Goal: Task Accomplishment & Management: Manage account settings

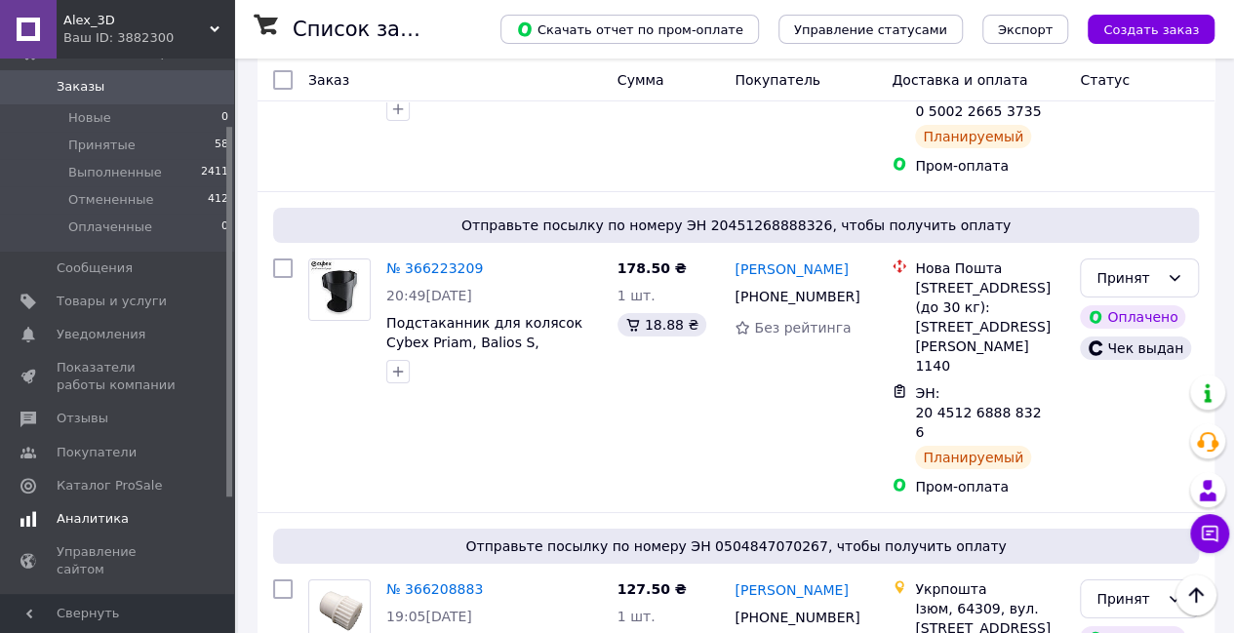
scroll to position [195, 0]
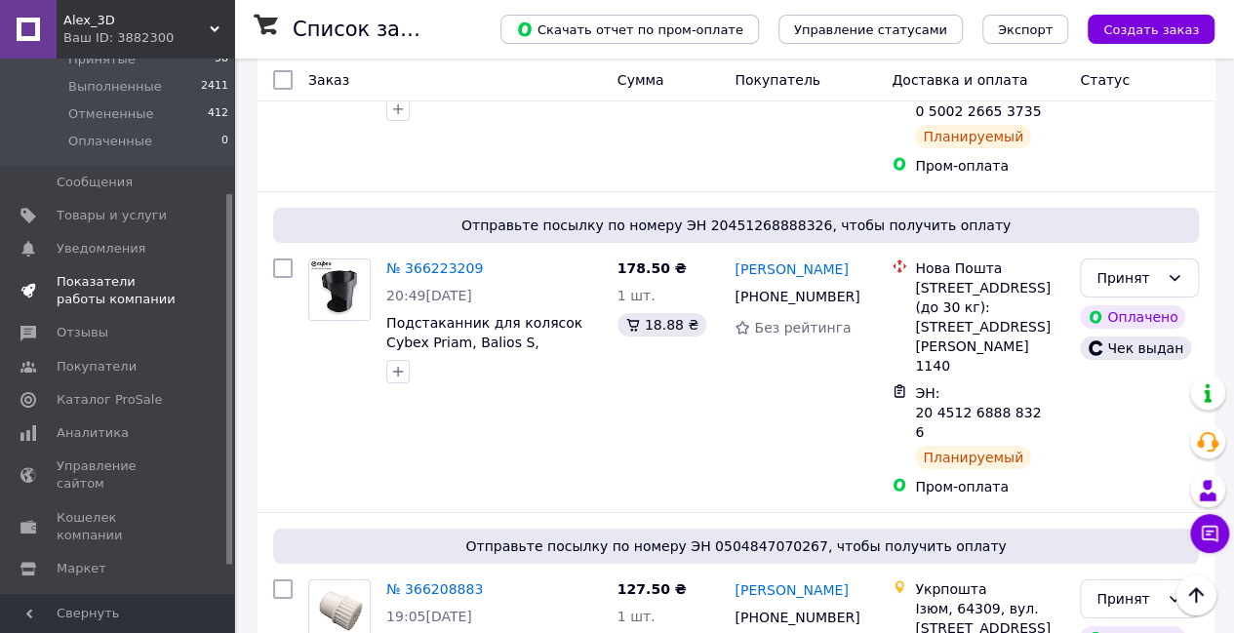
click at [92, 280] on span "Показатели работы компании" at bounding box center [119, 290] width 124 height 35
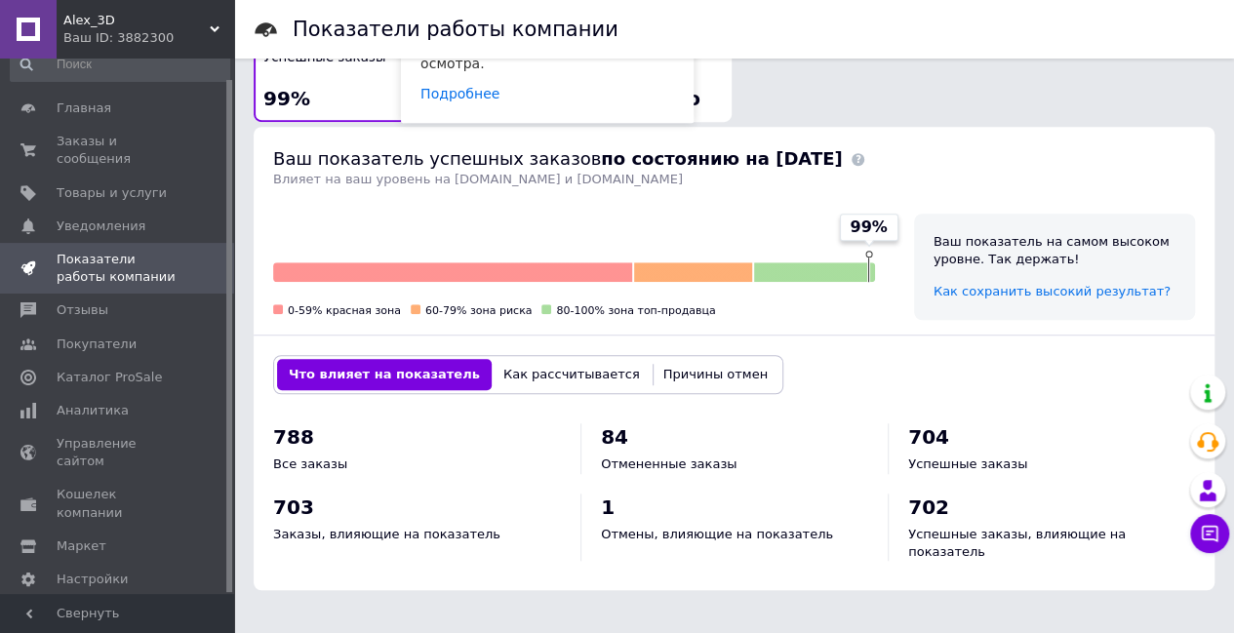
scroll to position [585, 0]
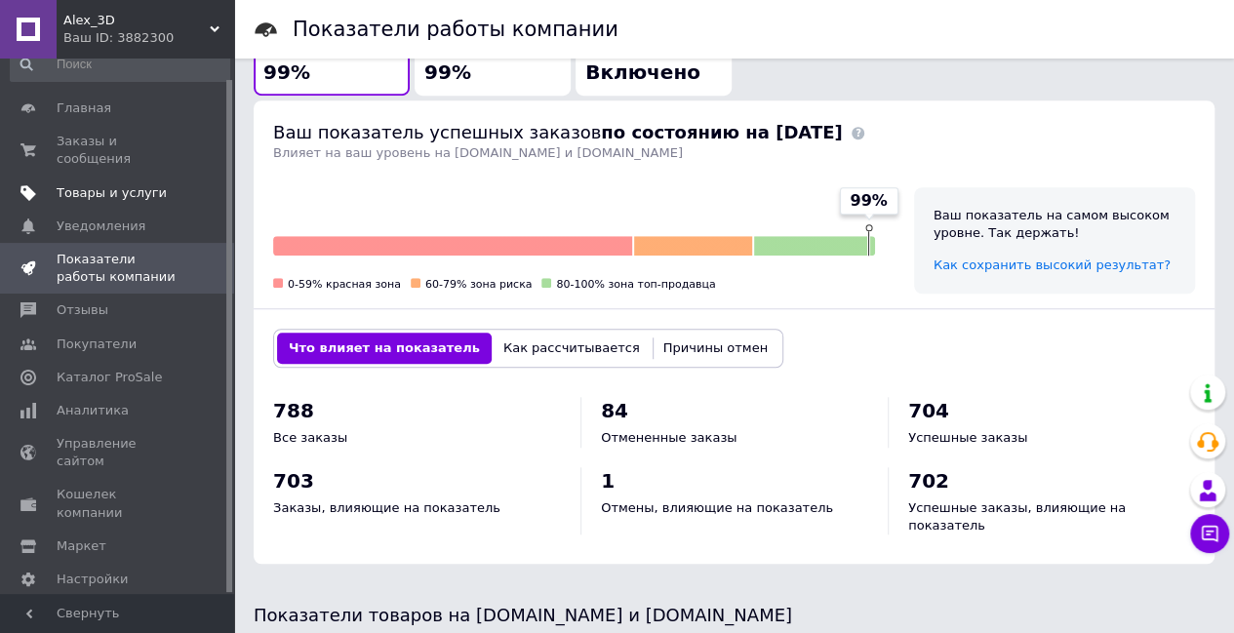
click at [113, 184] on span "Товары и услуги" at bounding box center [112, 193] width 110 height 18
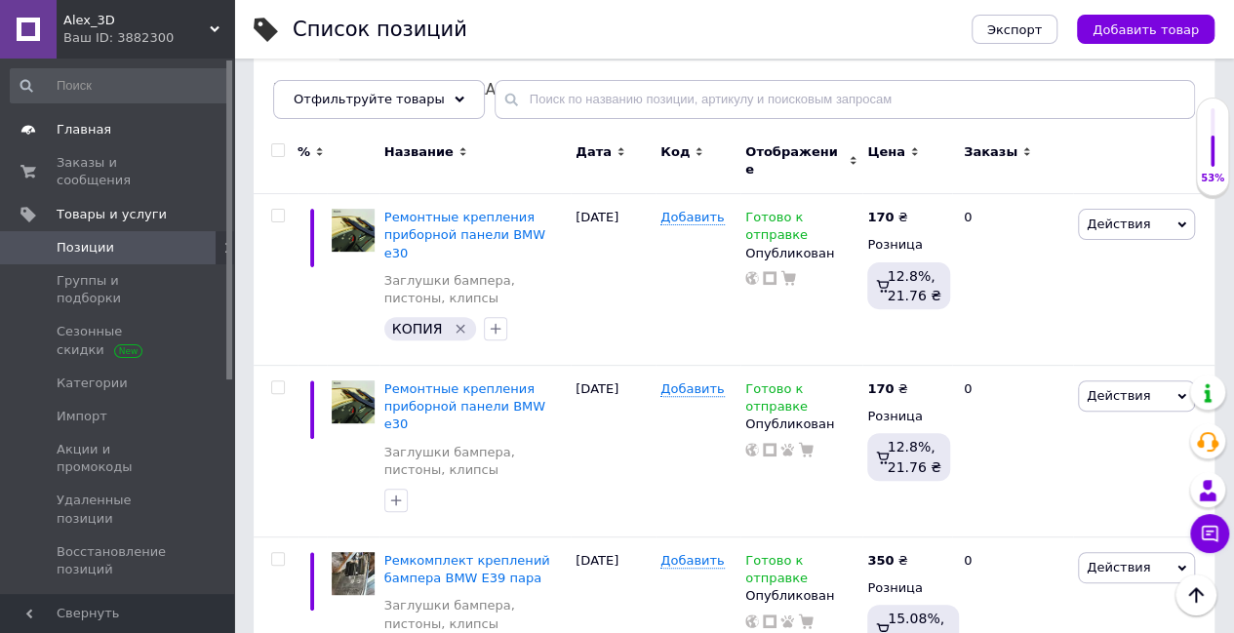
click at [75, 112] on div "Главная Заказы и сообщения 0 0 Товары и услуги Позиции Группы и подборки Сезонн…" at bounding box center [120, 329] width 240 height 541
click at [80, 119] on link "Главная" at bounding box center [120, 129] width 240 height 33
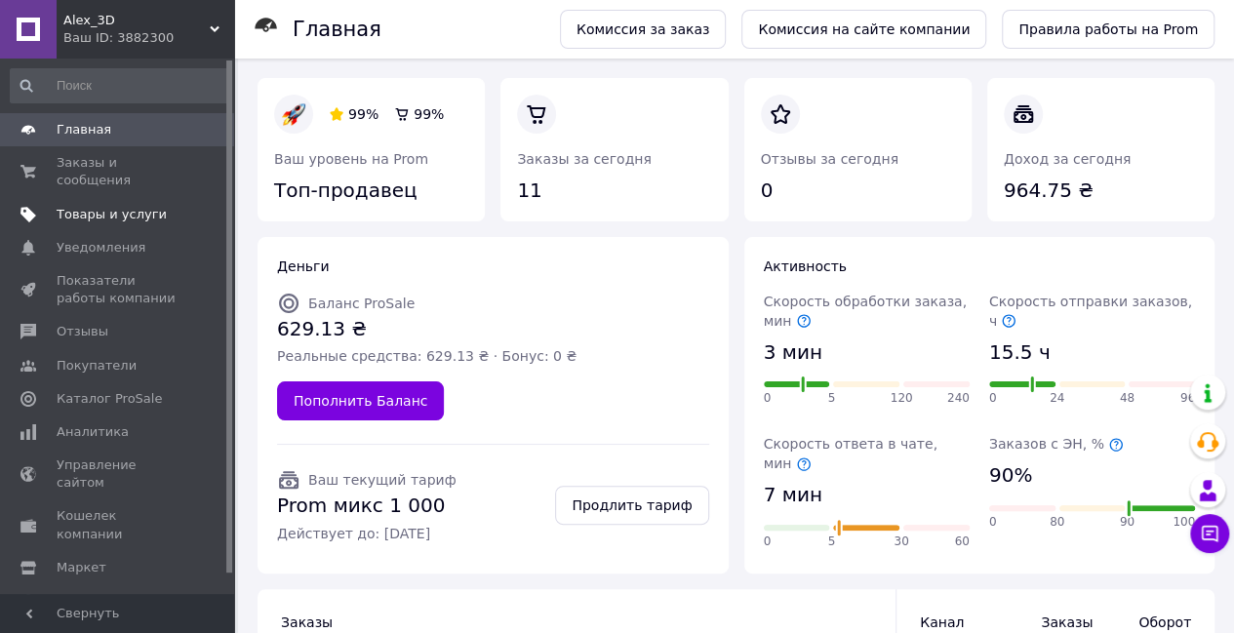
click at [122, 206] on span "Товары и услуги" at bounding box center [112, 215] width 110 height 18
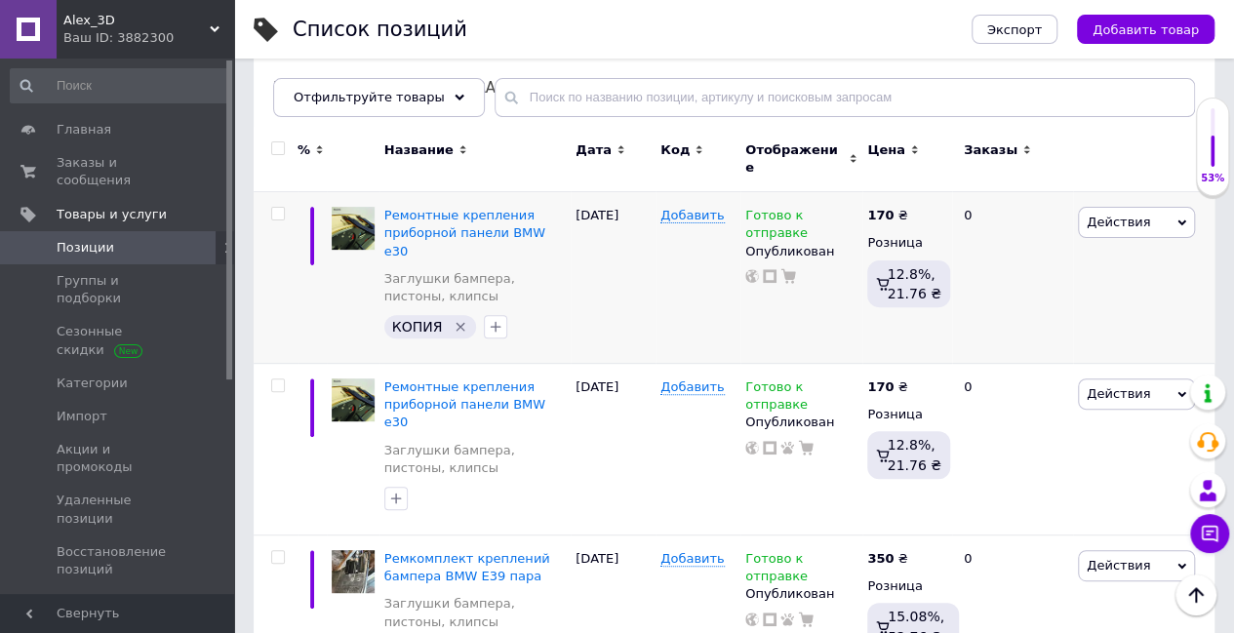
scroll to position [195, 0]
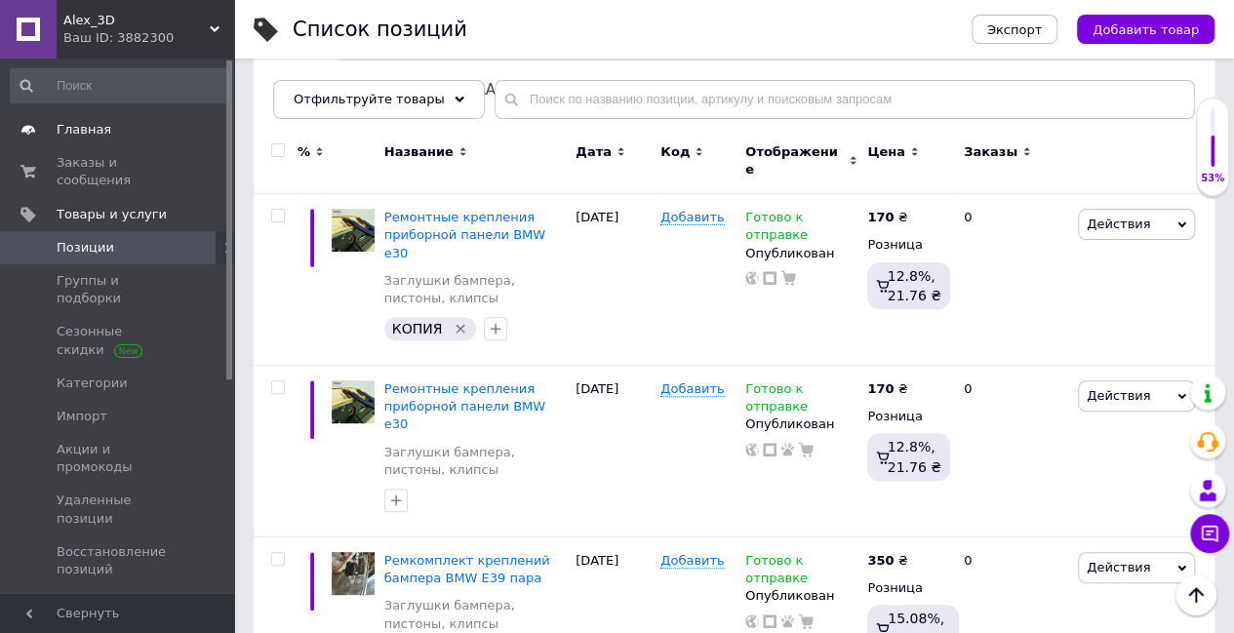
click at [74, 121] on span "Главная" at bounding box center [84, 130] width 55 height 18
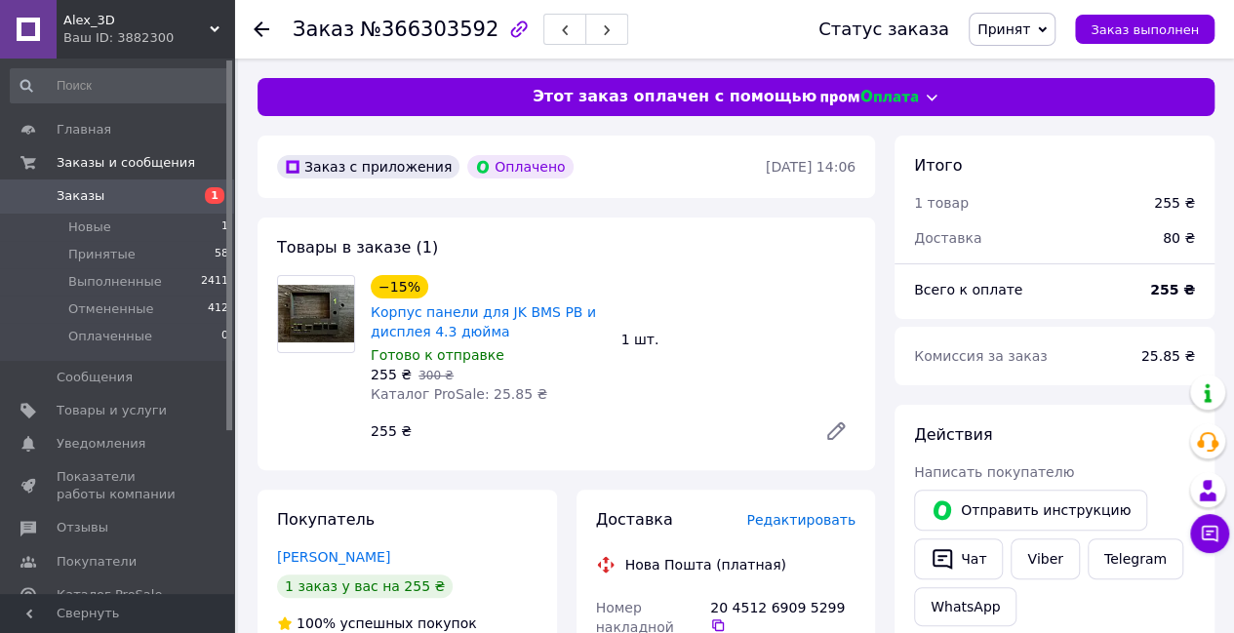
click at [828, 427] on icon at bounding box center [835, 430] width 23 height 23
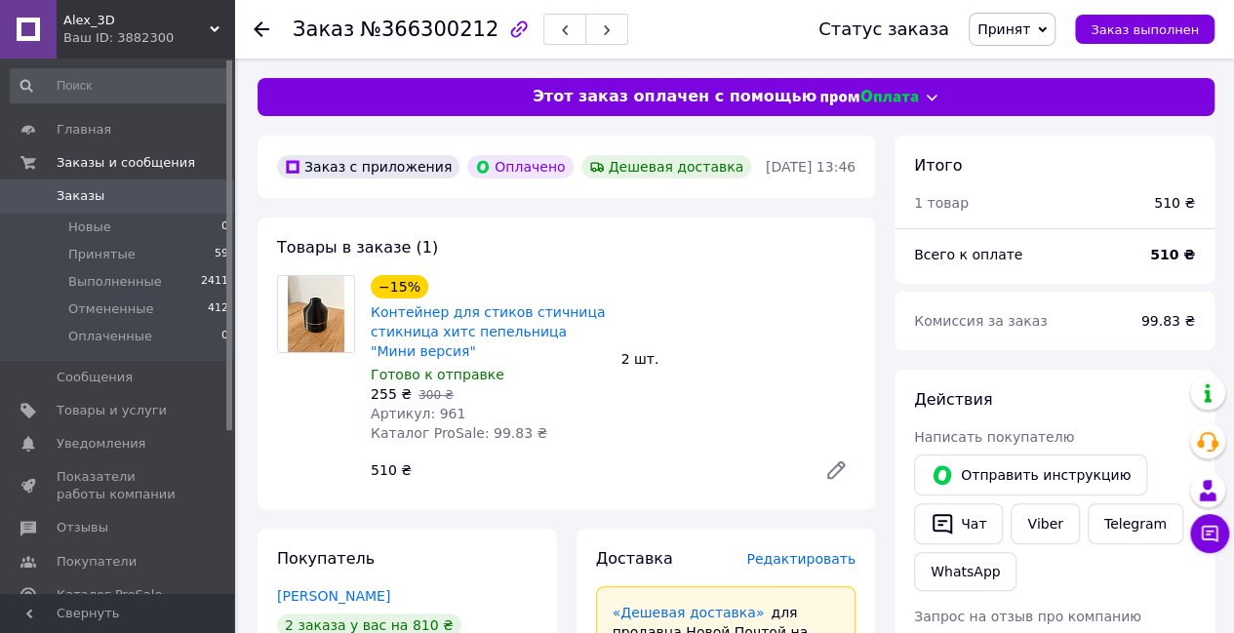
click at [834, 461] on icon at bounding box center [835, 469] width 23 height 23
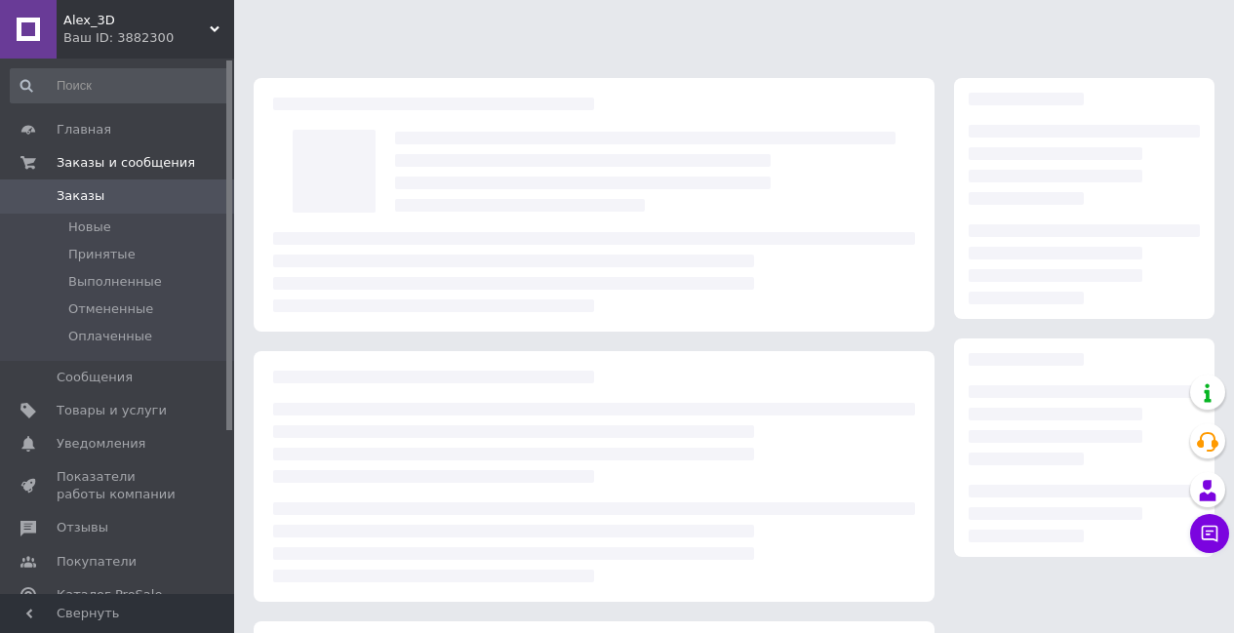
scroll to position [14, 0]
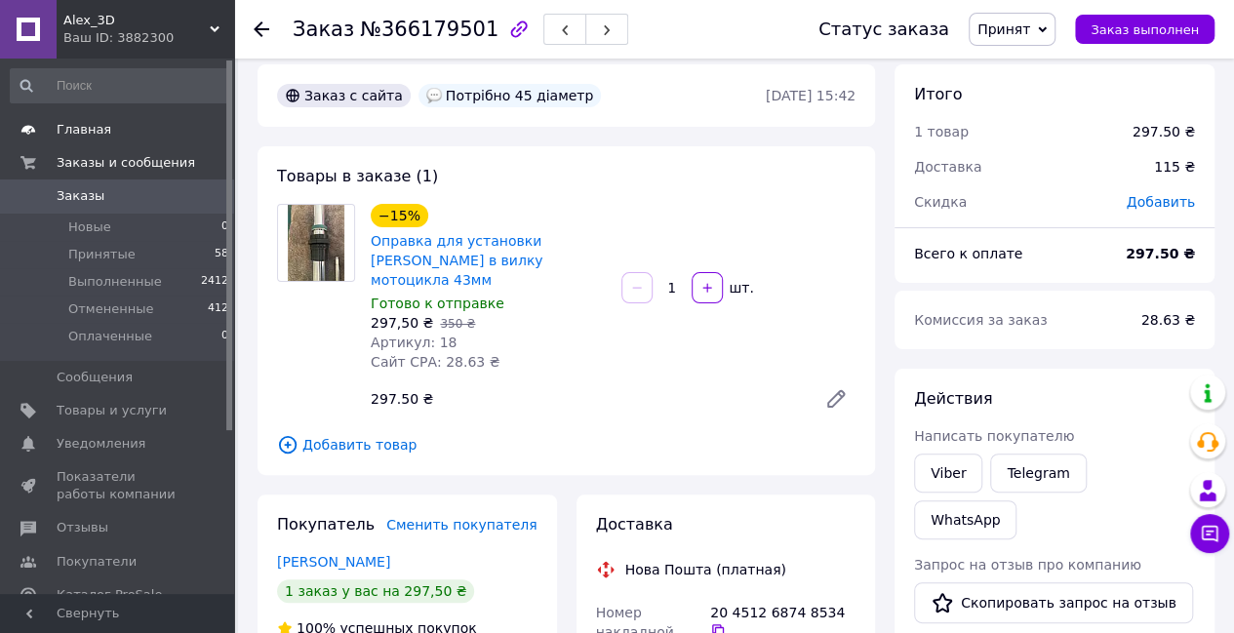
drag, startPoint x: 82, startPoint y: 125, endPoint x: 98, endPoint y: 132, distance: 17.9
click at [84, 126] on span "Главная" at bounding box center [84, 130] width 55 height 18
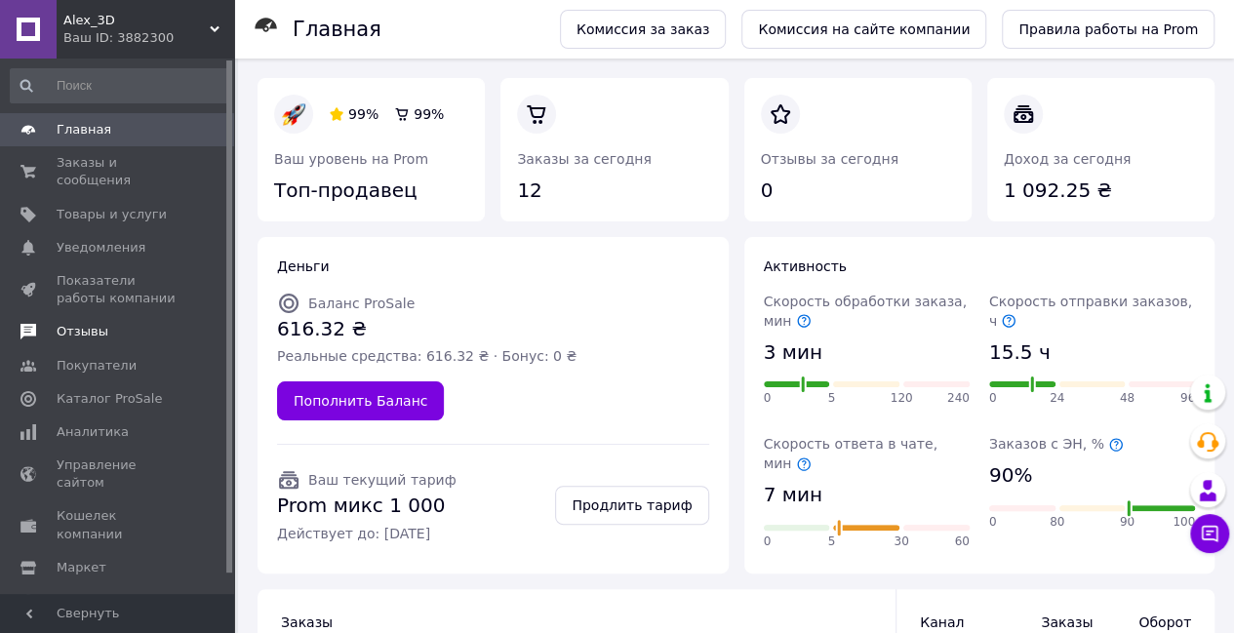
click at [115, 323] on span "Отзывы" at bounding box center [119, 332] width 124 height 18
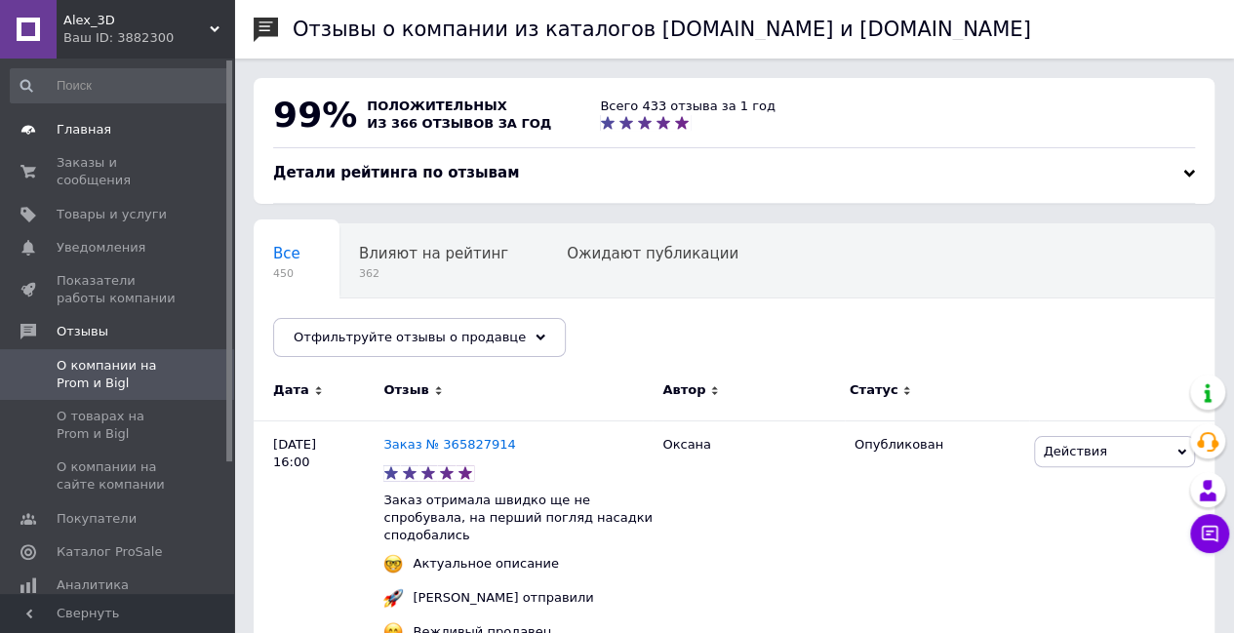
click at [103, 124] on span "Главная" at bounding box center [119, 130] width 124 height 18
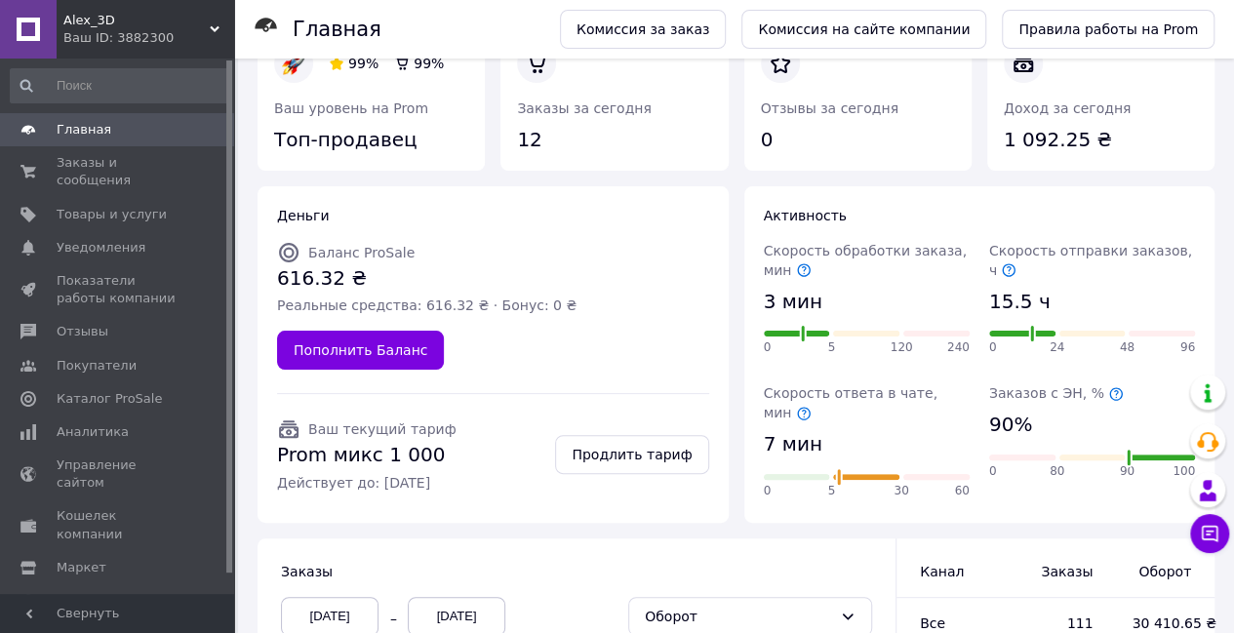
scroll to position [31, 0]
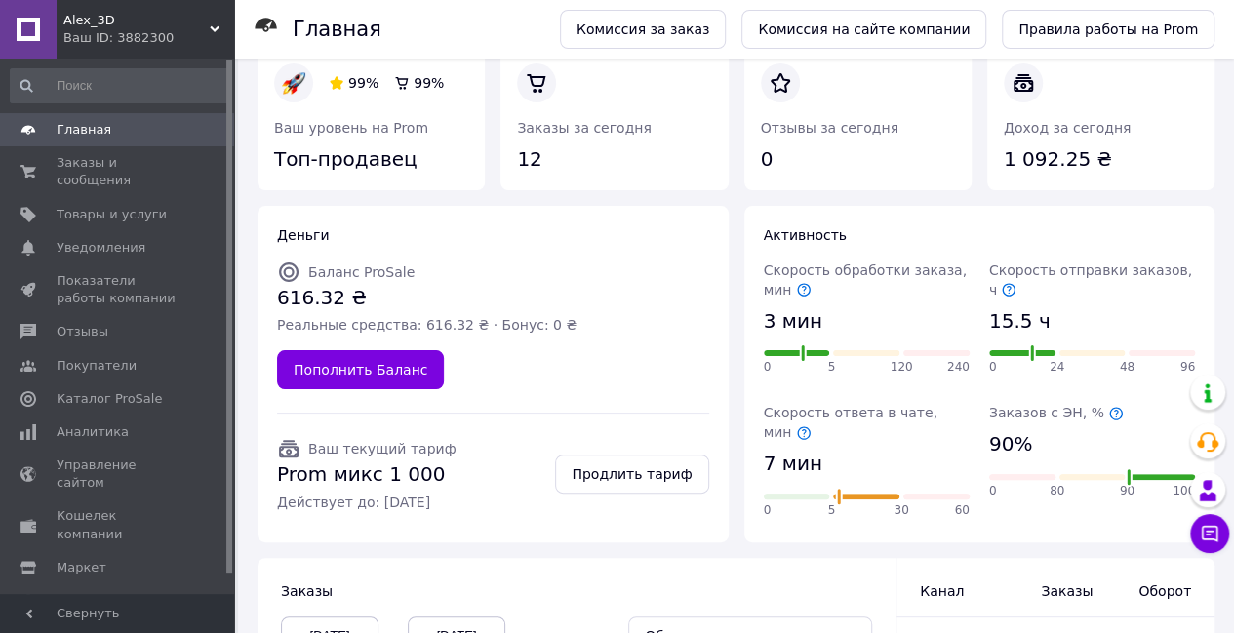
click at [101, 126] on span "Главная" at bounding box center [84, 130] width 55 height 18
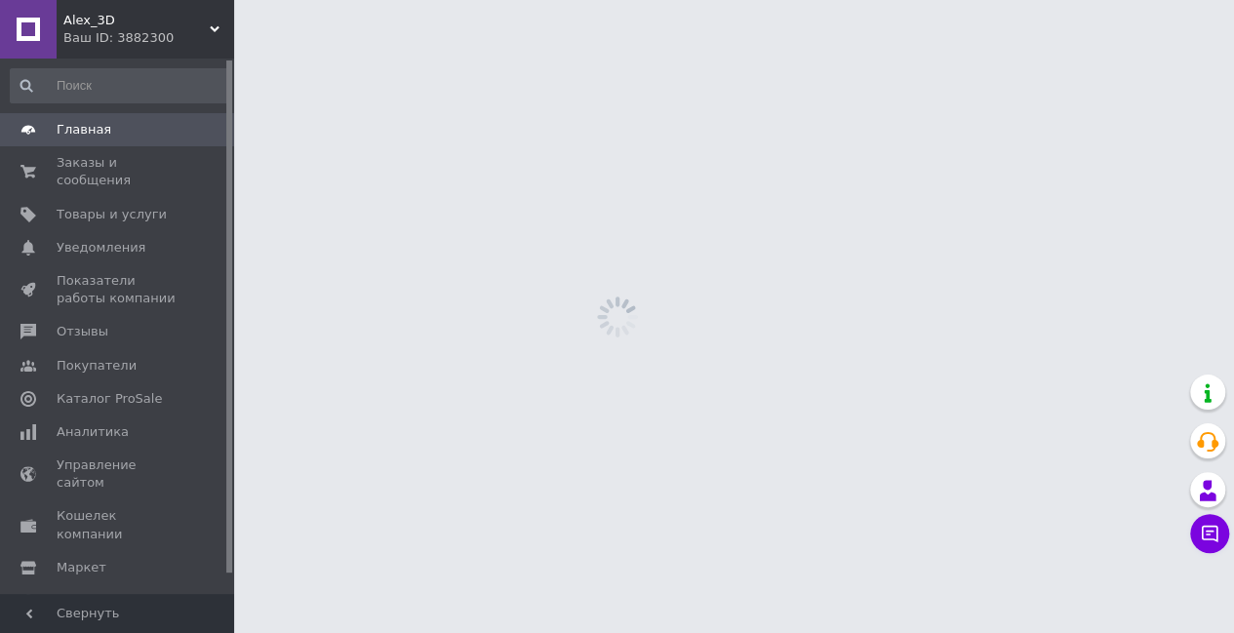
scroll to position [0, 0]
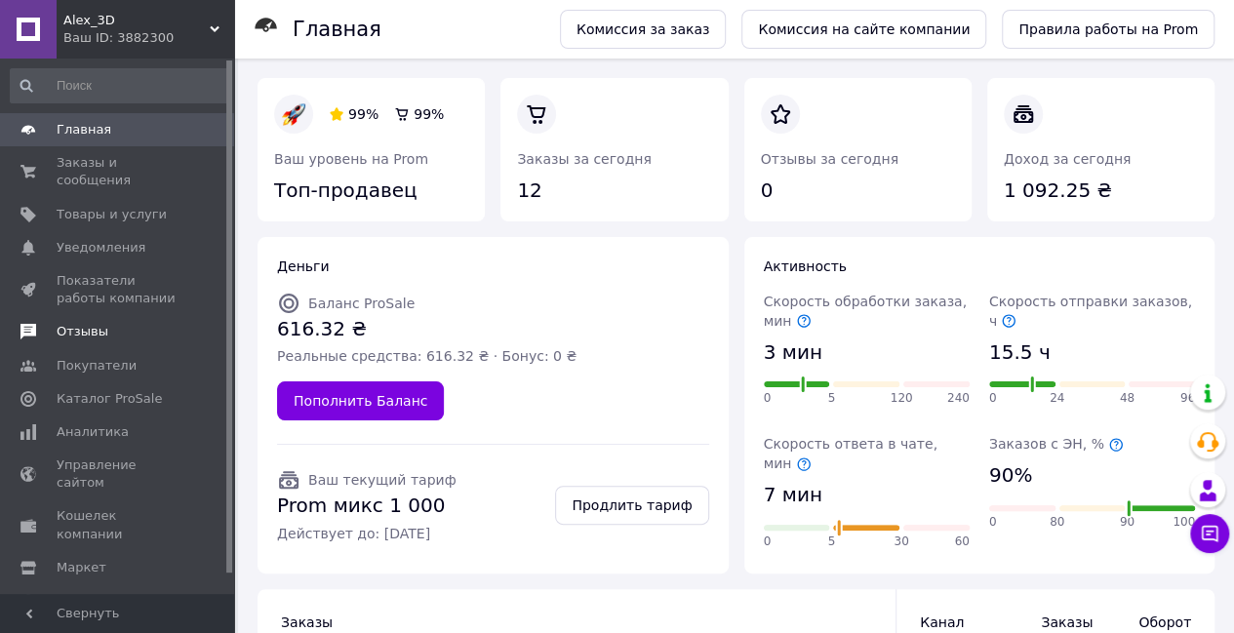
click at [111, 323] on span "Отзывы" at bounding box center [119, 332] width 124 height 18
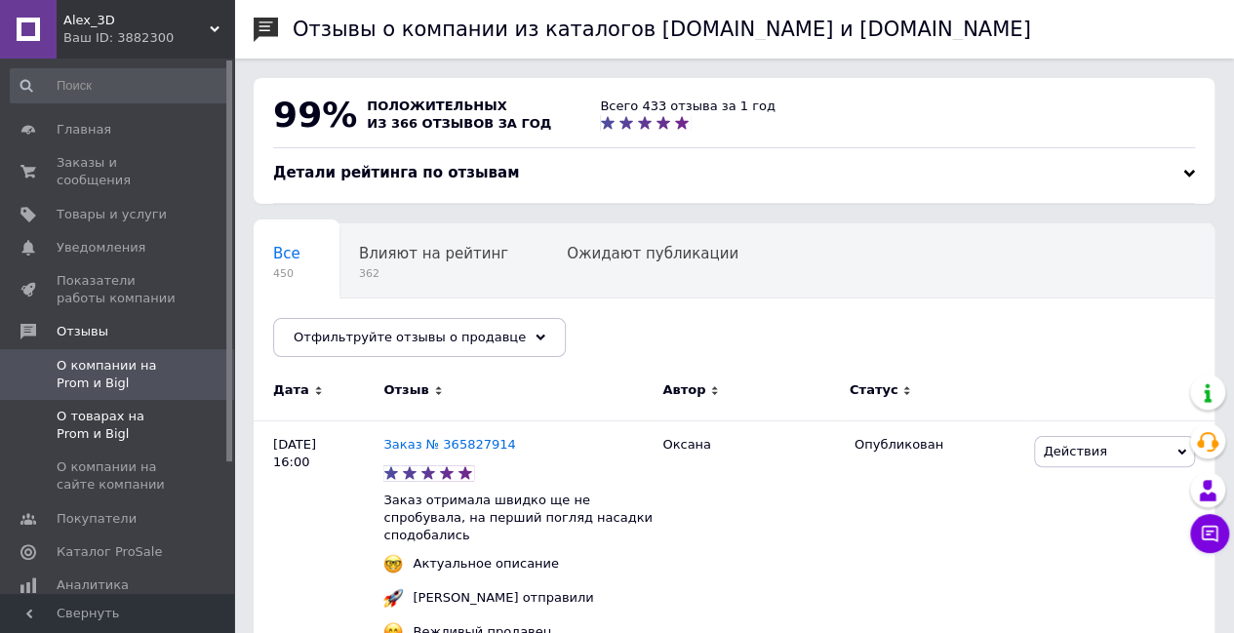
click at [106, 408] on span "О товарах на Prom и Bigl" at bounding box center [119, 425] width 124 height 35
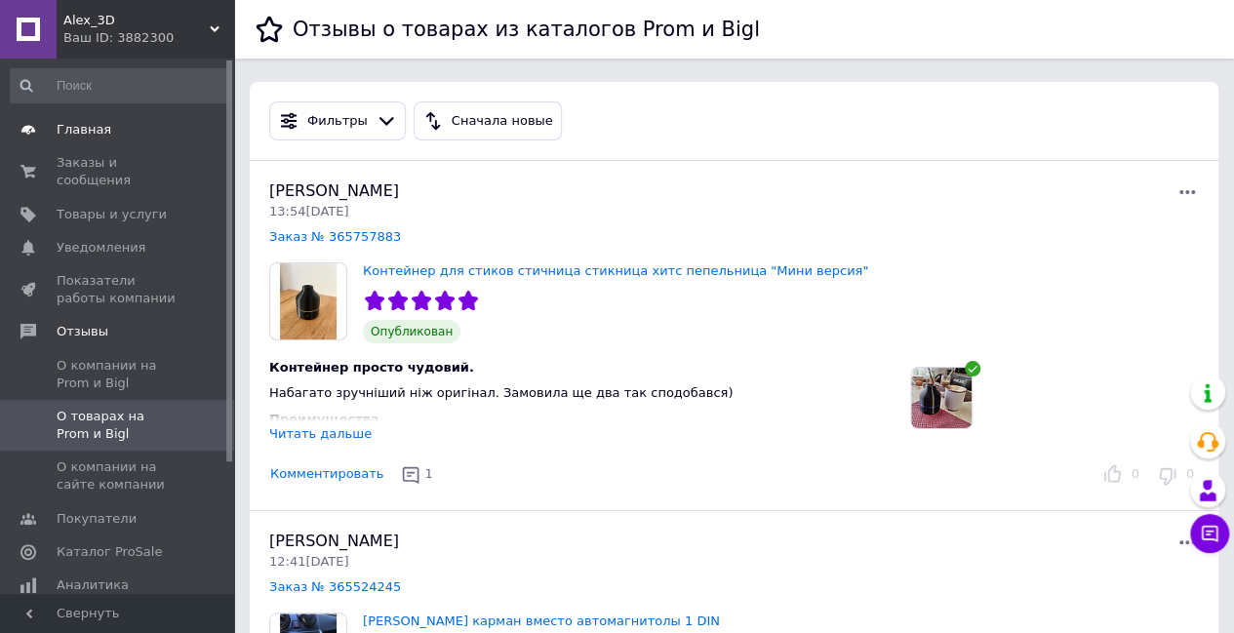
click at [92, 136] on span "Главная" at bounding box center [84, 130] width 55 height 18
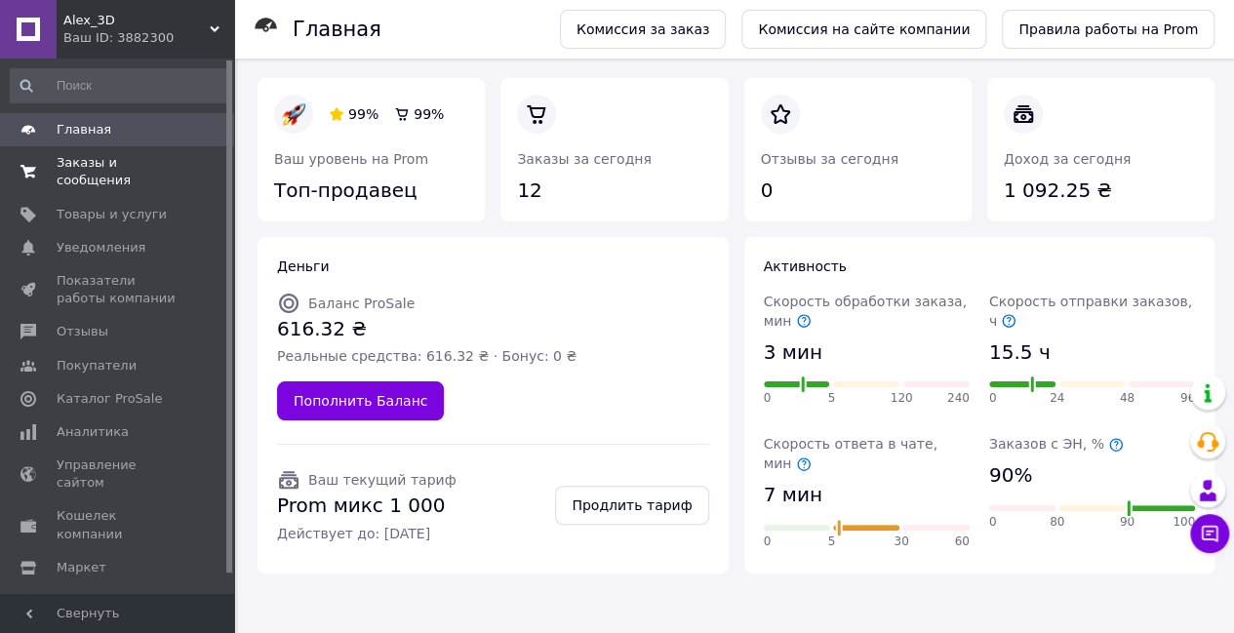
click at [121, 163] on span "Заказы и сообщения" at bounding box center [119, 171] width 124 height 35
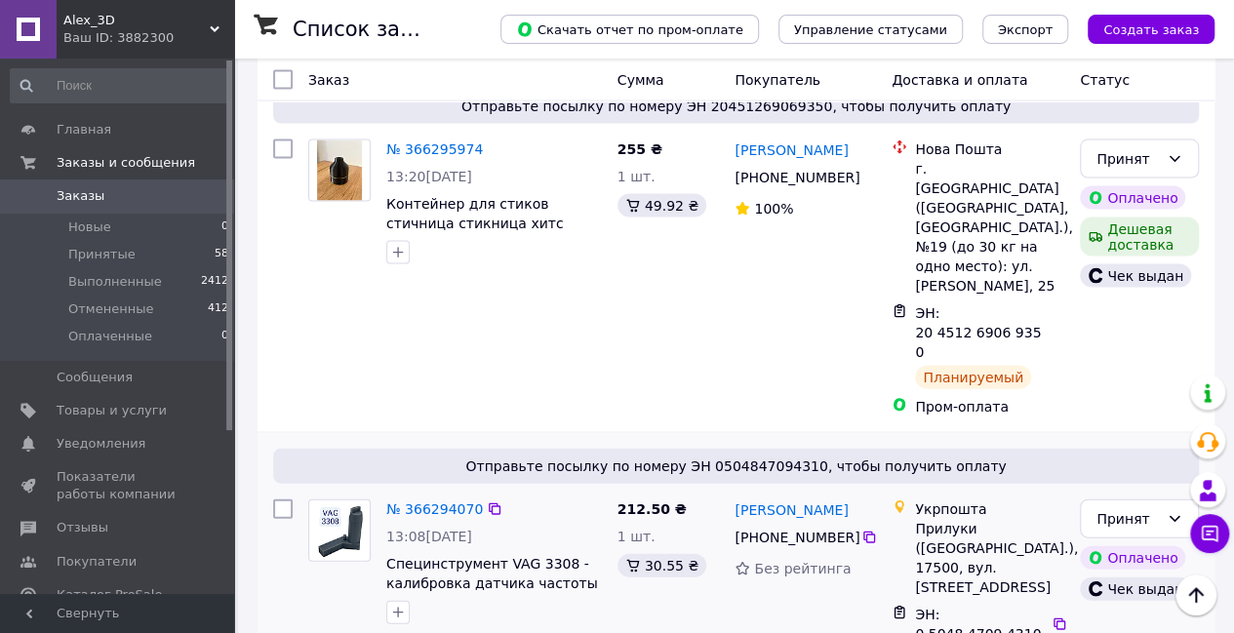
scroll to position [1950, 0]
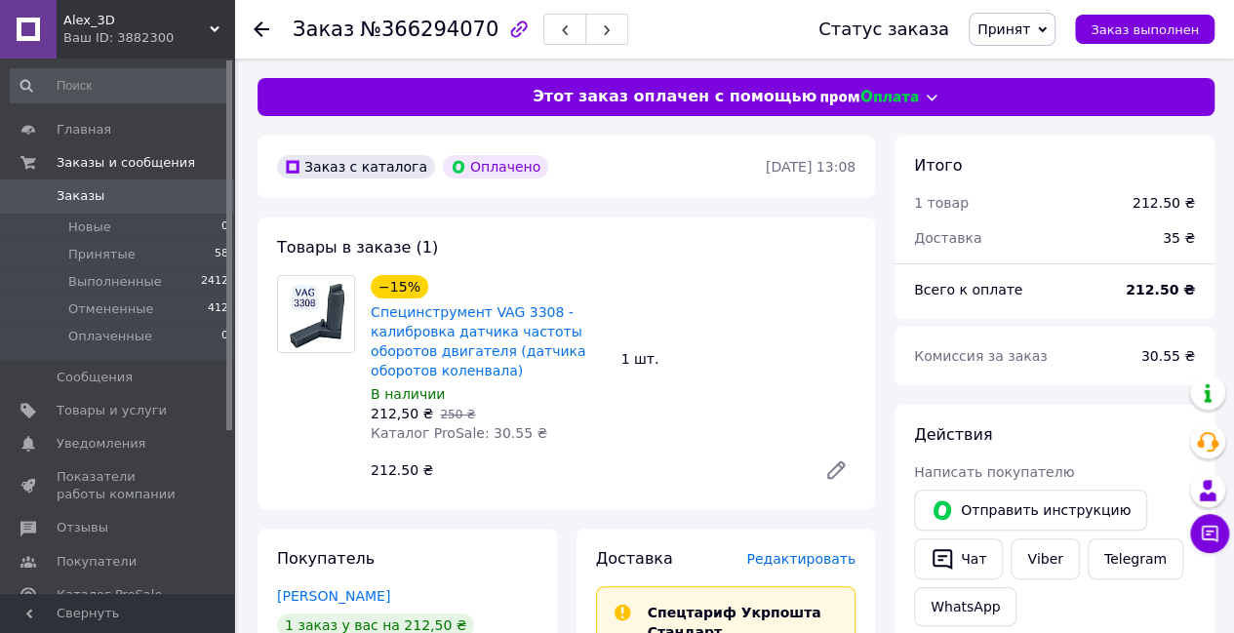
click at [835, 467] on icon at bounding box center [835, 469] width 23 height 23
click at [832, 465] on icon at bounding box center [835, 469] width 23 height 23
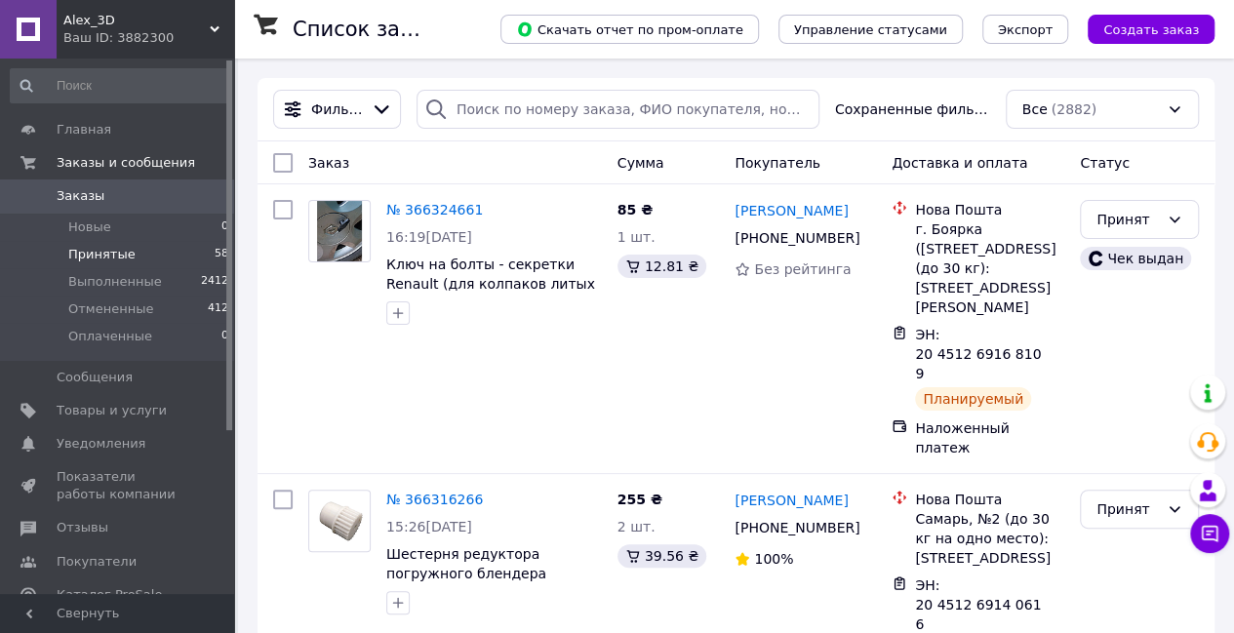
click at [100, 251] on span "Принятые" at bounding box center [101, 255] width 67 height 18
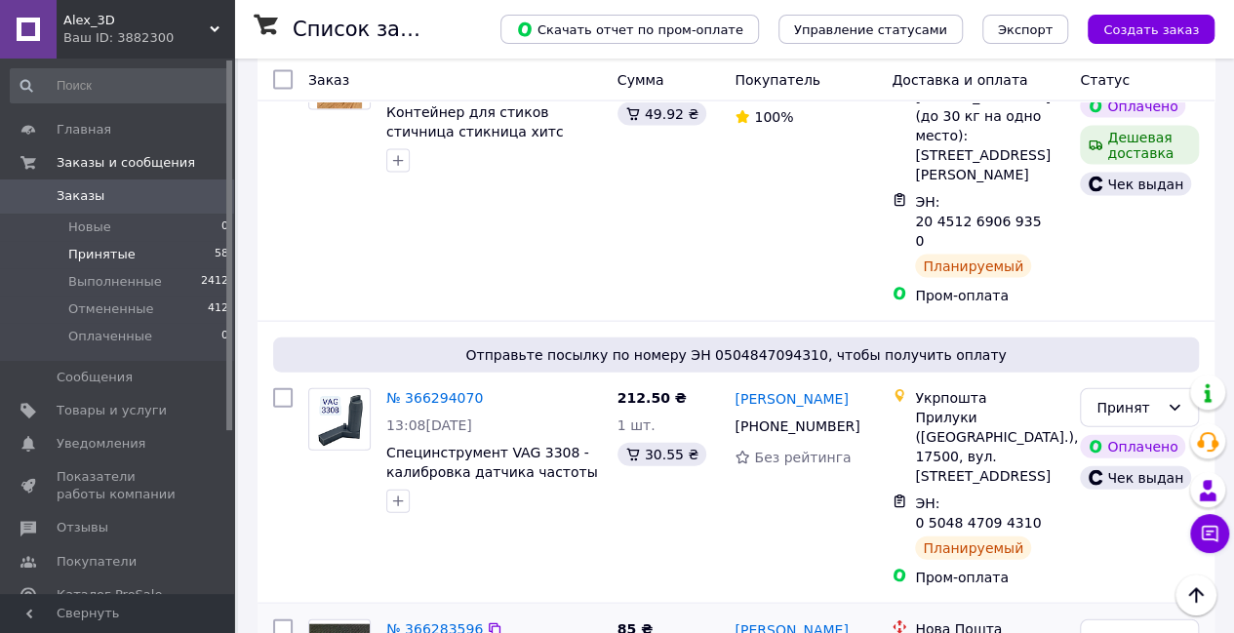
scroll to position [2243, 0]
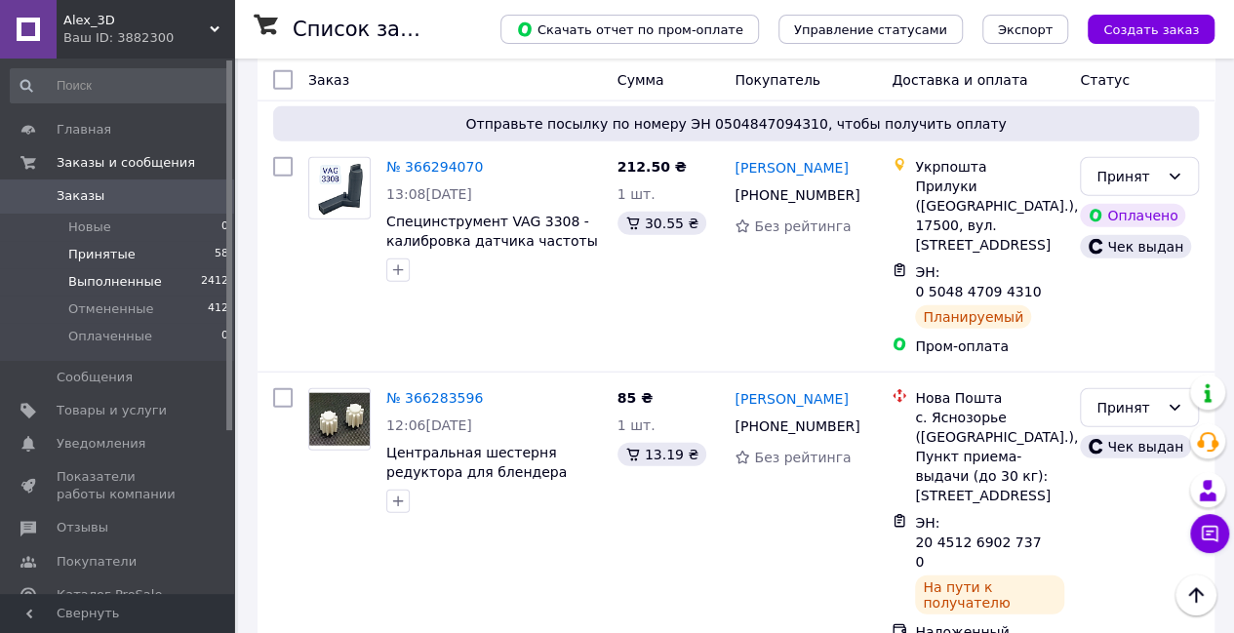
click at [138, 277] on span "Выполненные" at bounding box center [115, 282] width 94 height 18
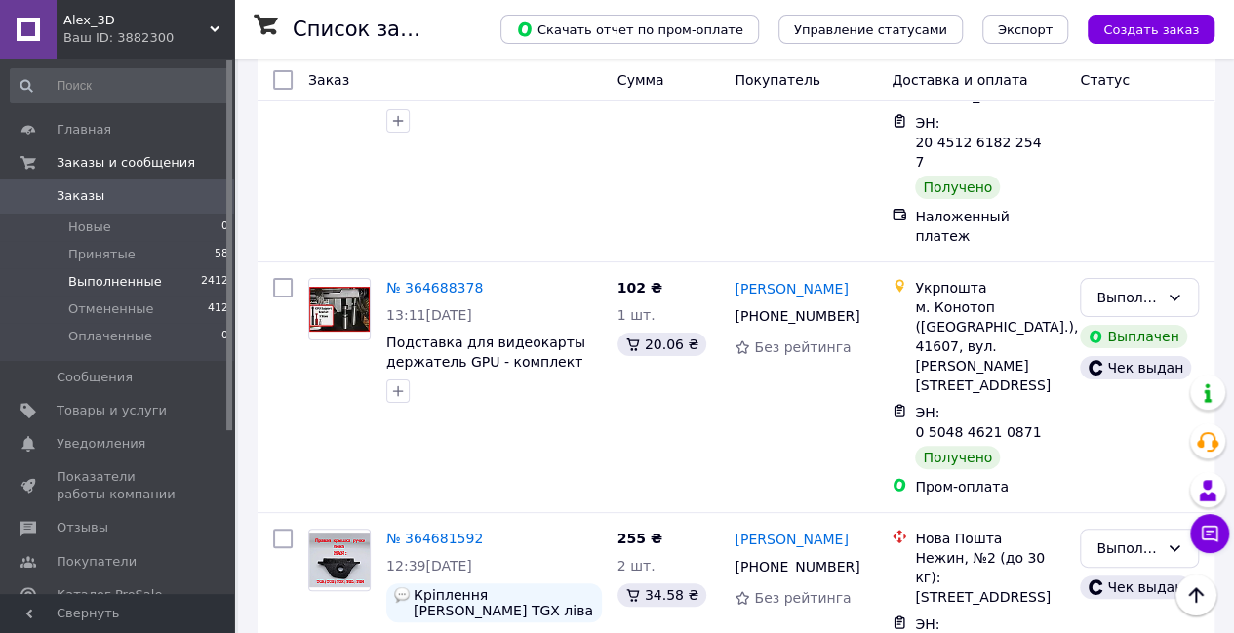
scroll to position [22236, 0]
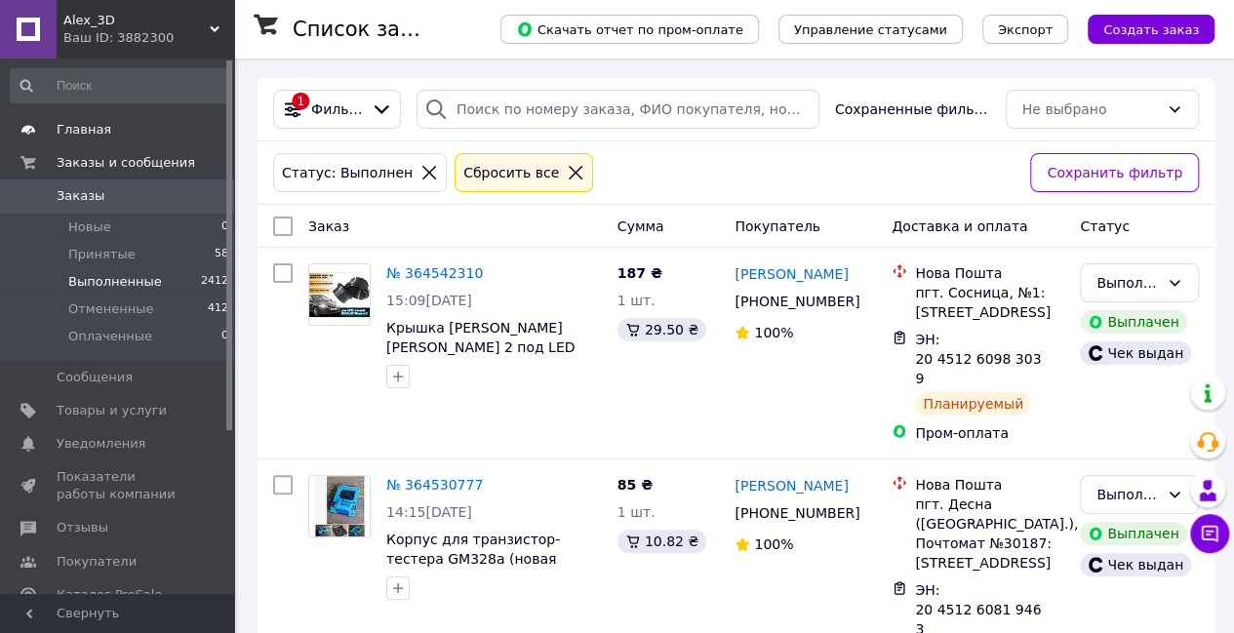
click at [100, 135] on span "Главная" at bounding box center [84, 130] width 55 height 18
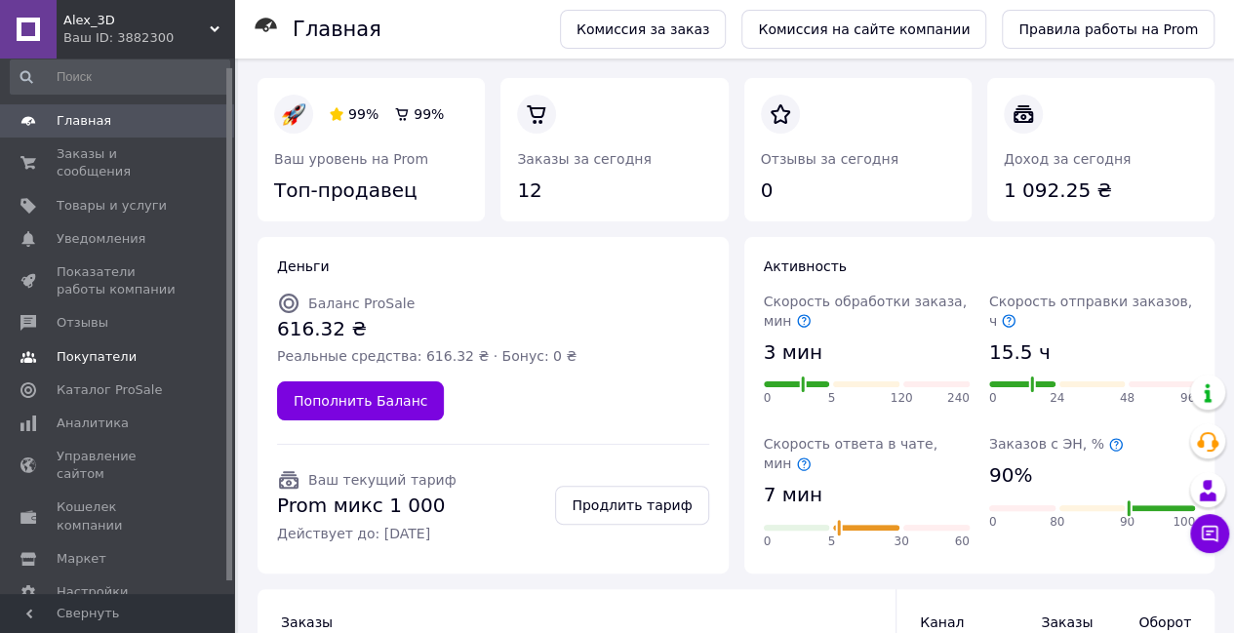
scroll to position [21, 0]
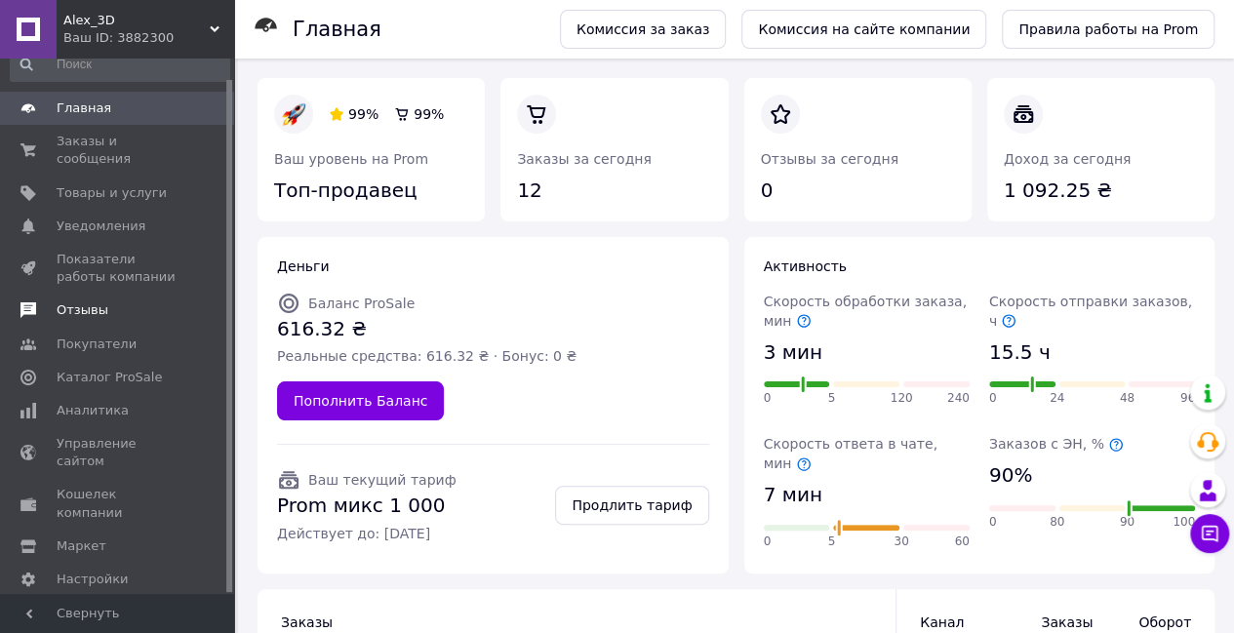
click at [86, 301] on span "Отзывы" at bounding box center [83, 310] width 52 height 18
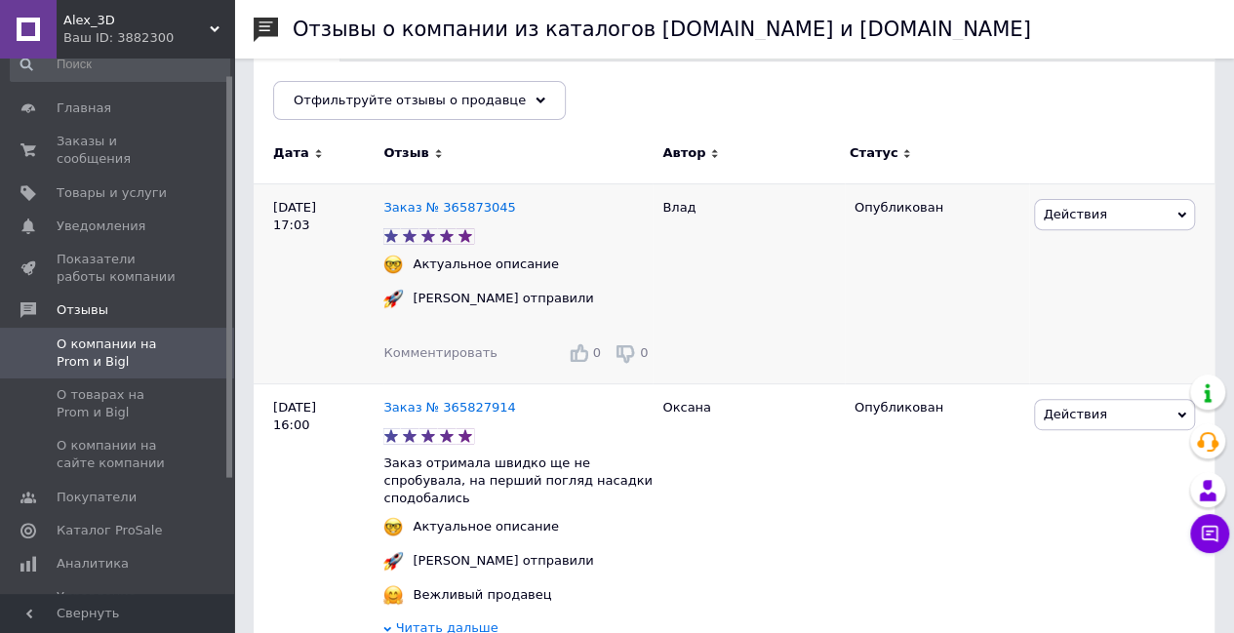
scroll to position [195, 0]
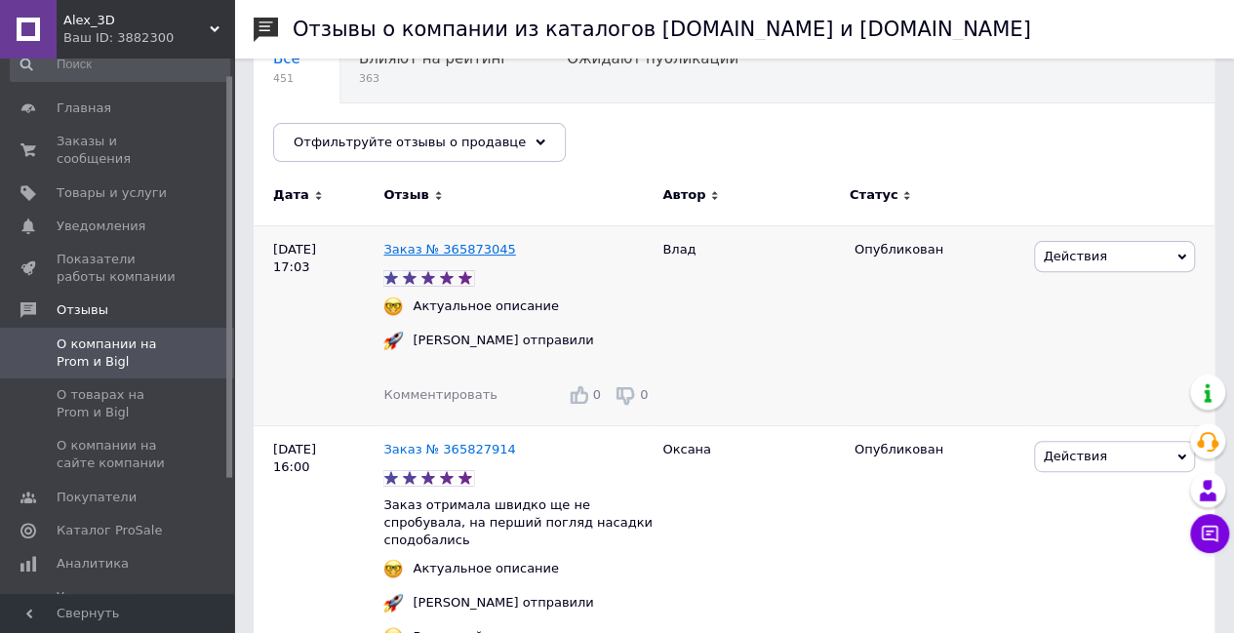
click at [431, 243] on link "Заказ № 365873045" at bounding box center [449, 249] width 132 height 15
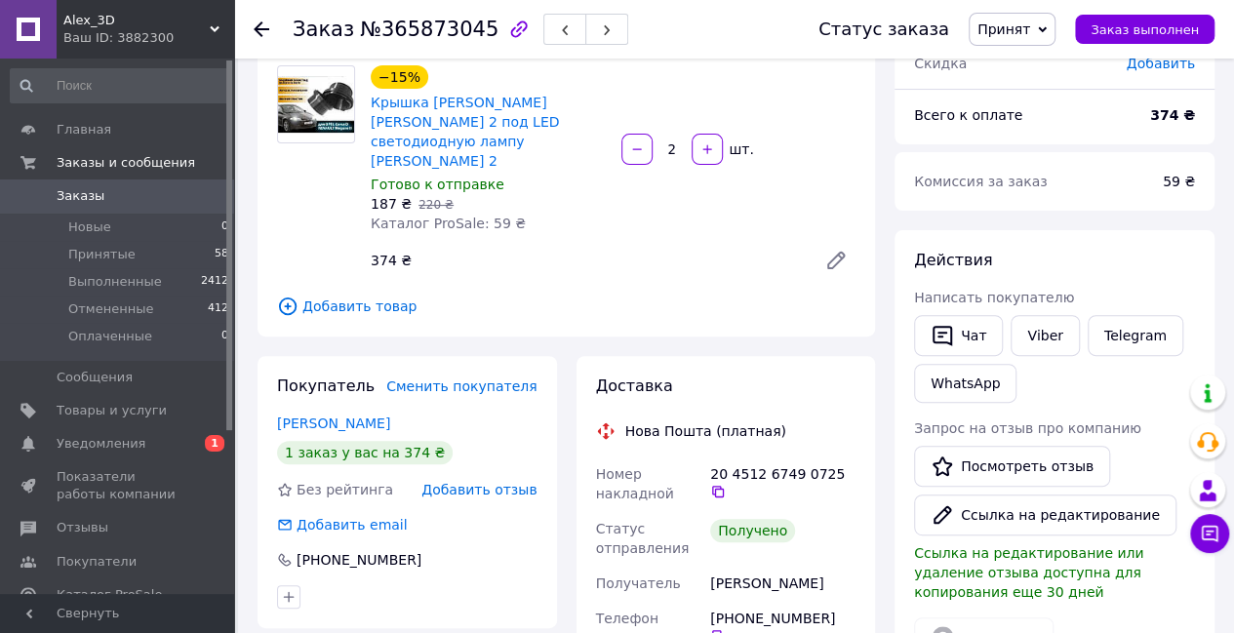
scroll to position [195, 0]
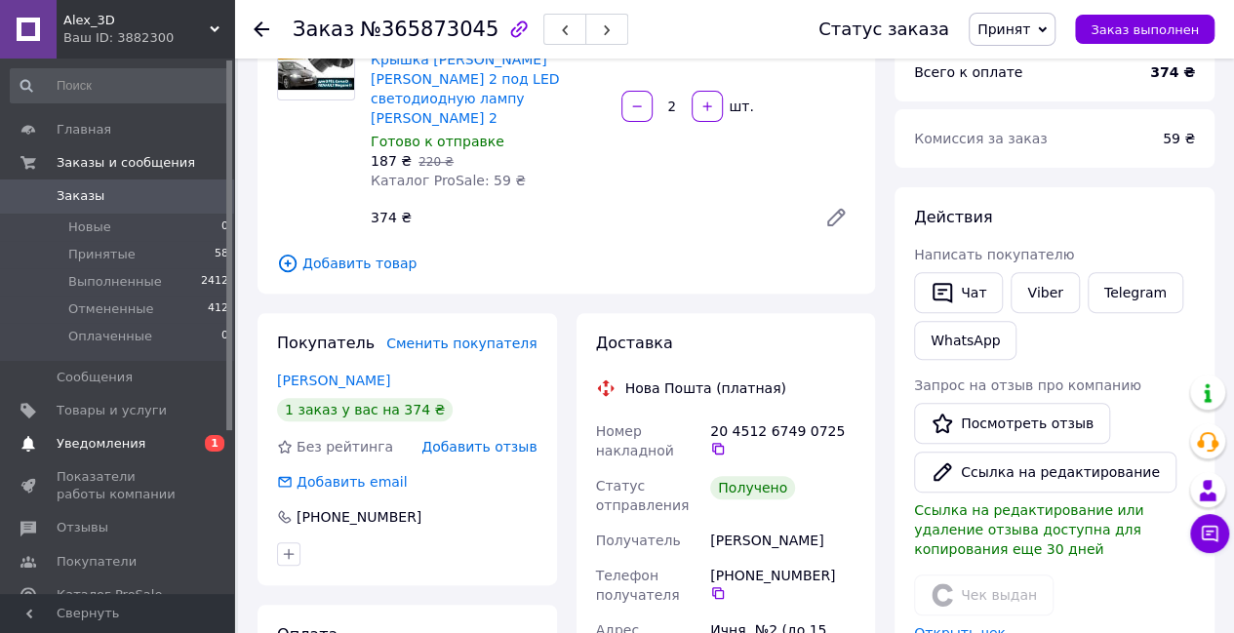
click at [148, 446] on span "Уведомления" at bounding box center [119, 444] width 124 height 18
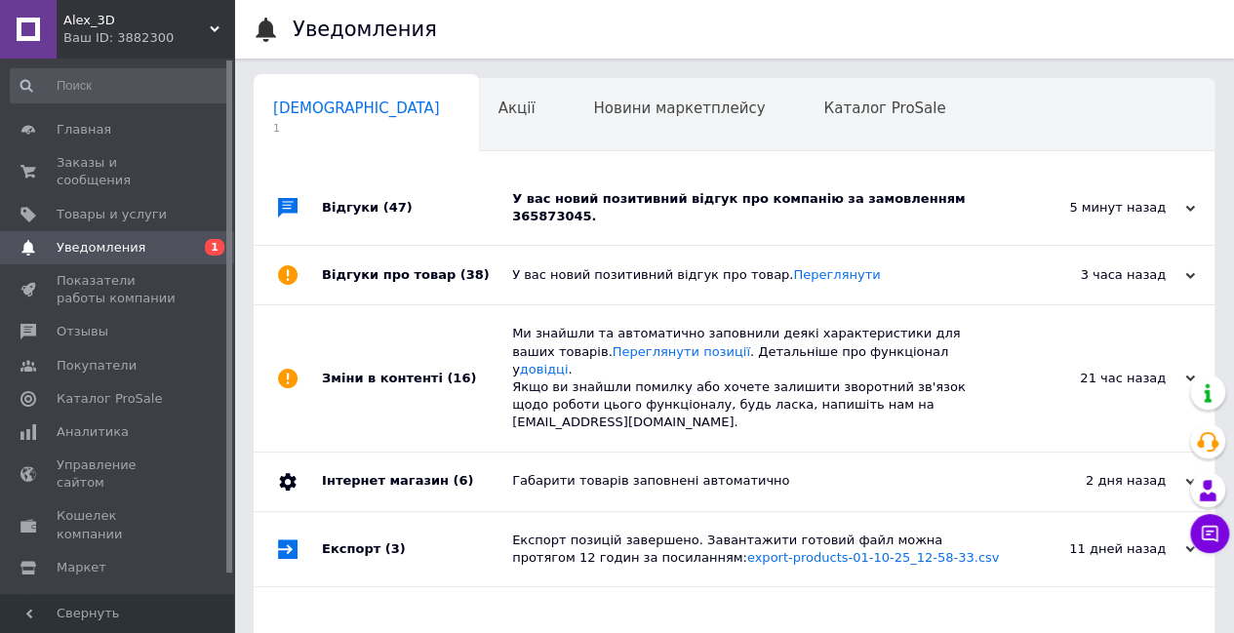
scroll to position [0, 6]
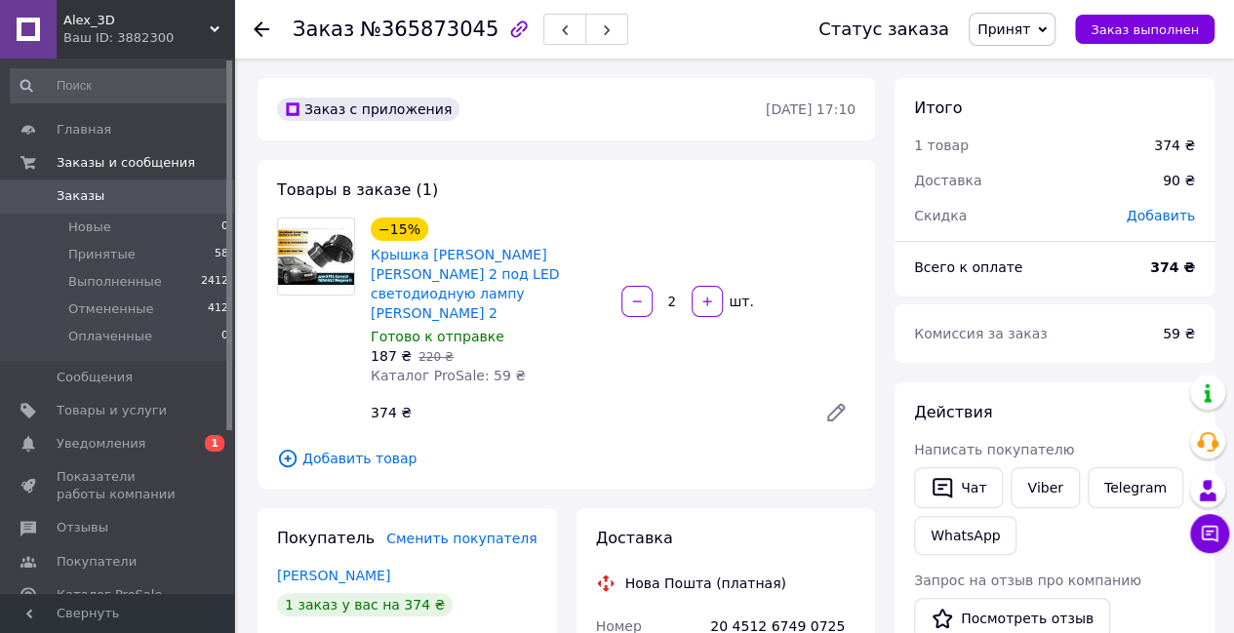
click at [185, 30] on div "Ваш ID: 3882300" at bounding box center [148, 38] width 171 height 18
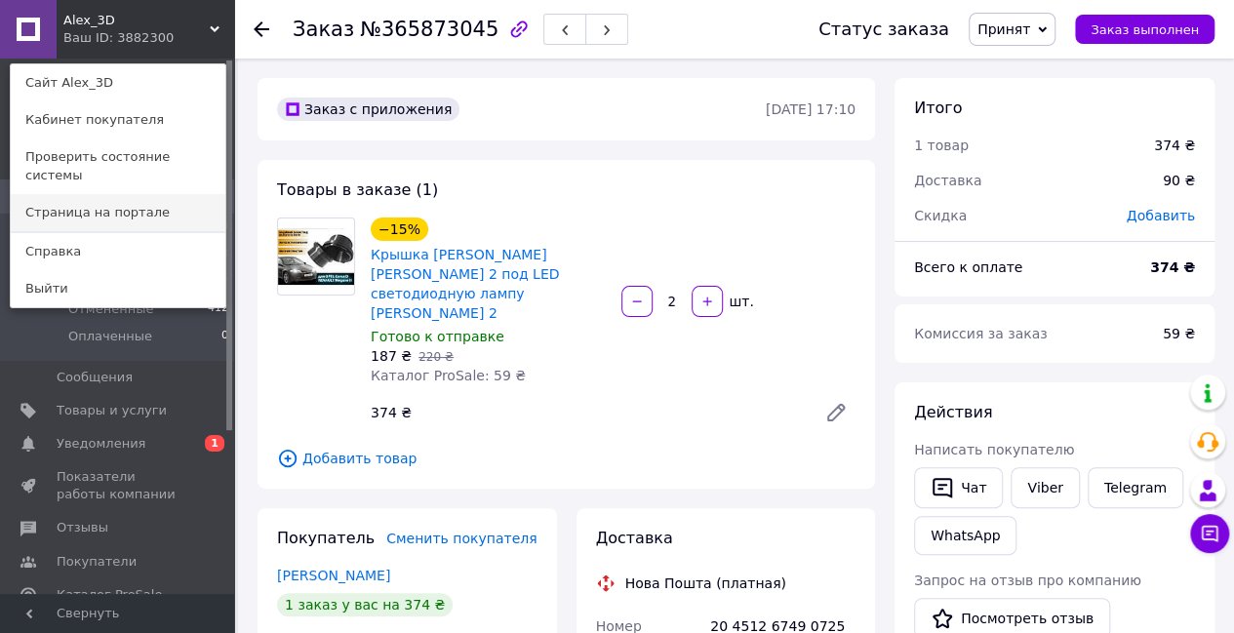
click at [144, 194] on link "Страница на портале" at bounding box center [118, 212] width 215 height 37
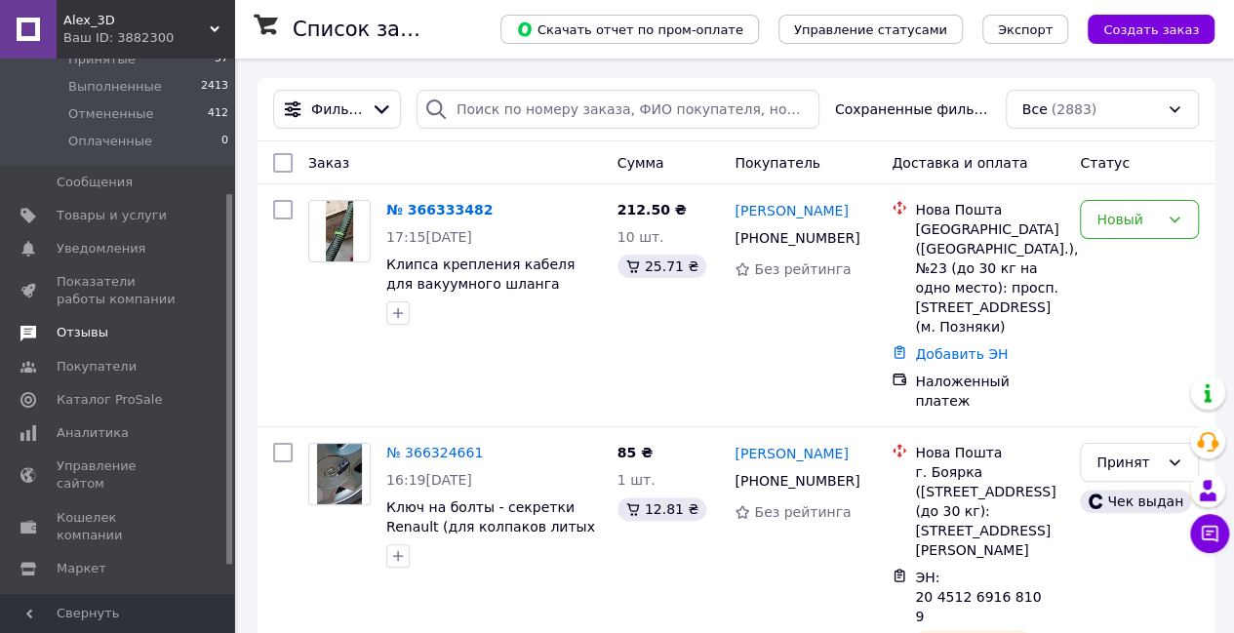
click at [81, 334] on span "Отзывы" at bounding box center [83, 333] width 52 height 18
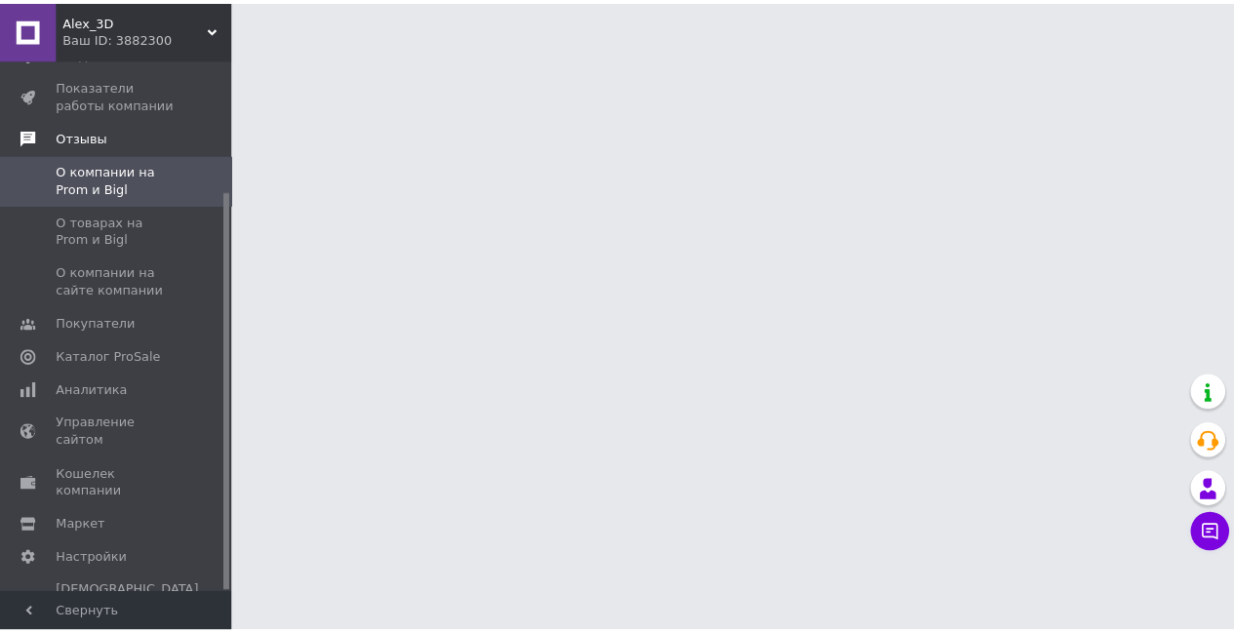
scroll to position [175, 0]
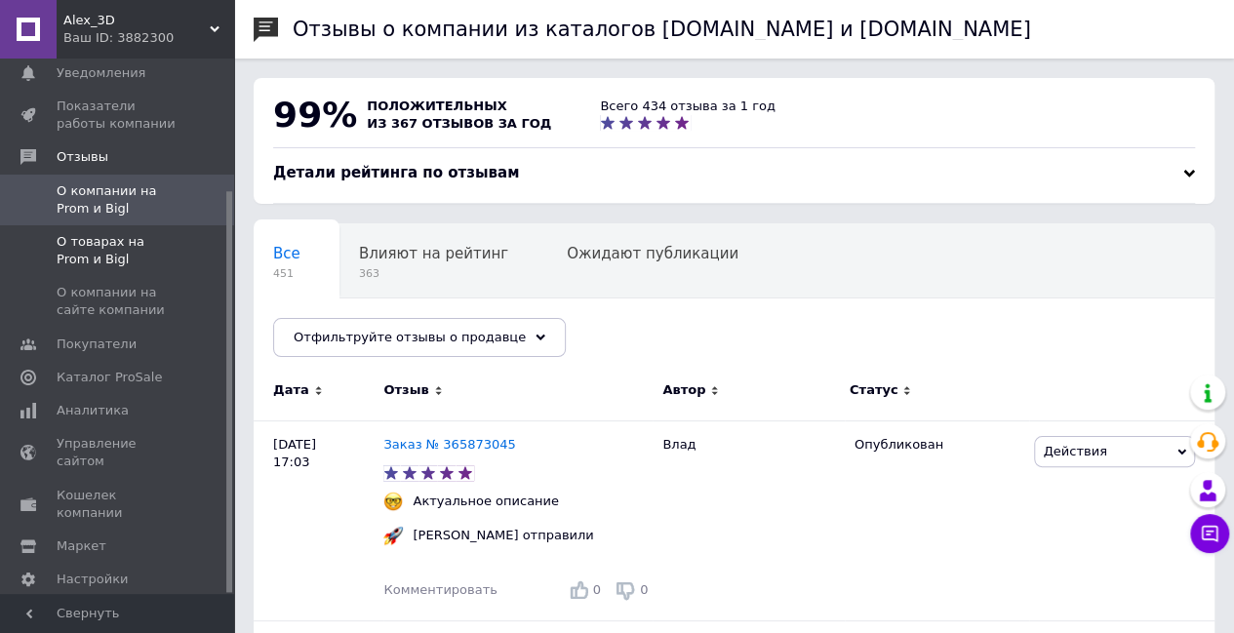
click at [110, 233] on span "О товарах на Prom и Bigl" at bounding box center [119, 250] width 124 height 35
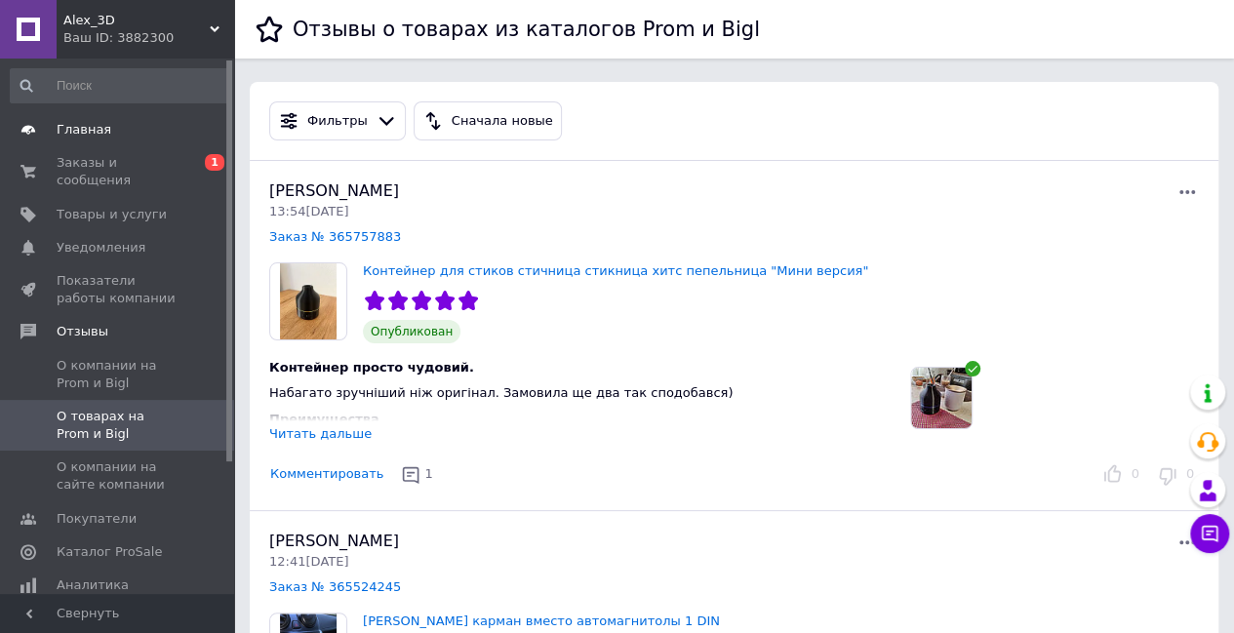
click at [111, 127] on span "Главная" at bounding box center [119, 130] width 124 height 18
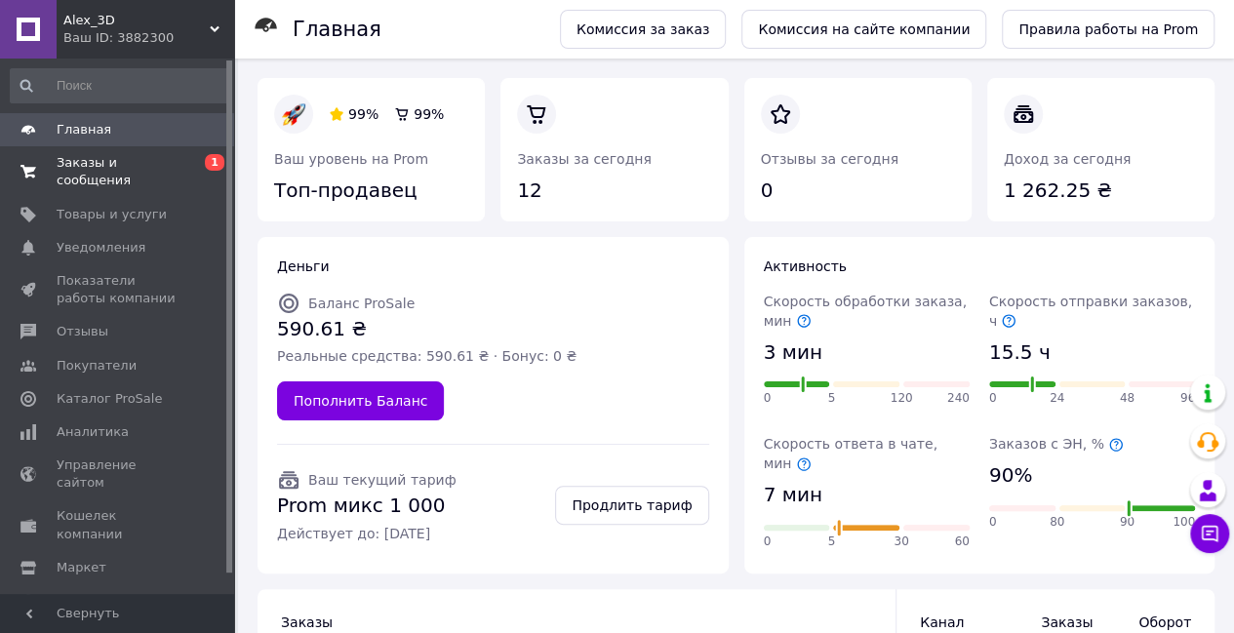
click at [119, 163] on span "Заказы и сообщения" at bounding box center [119, 171] width 124 height 35
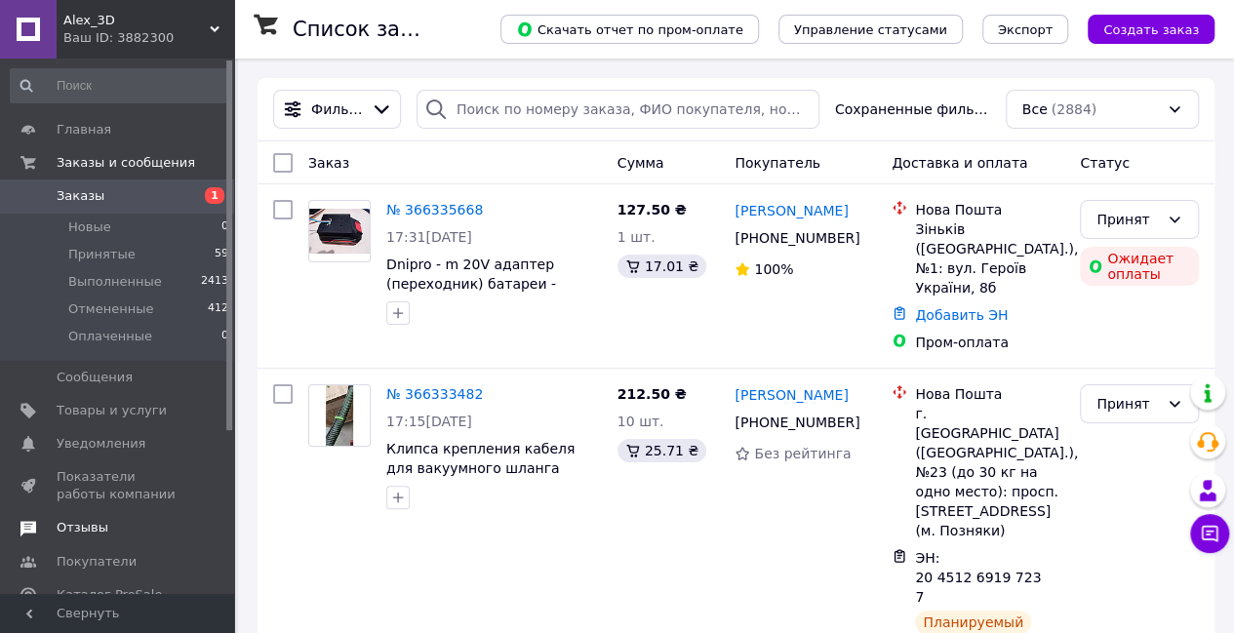
click at [112, 525] on span "Отзывы" at bounding box center [119, 528] width 124 height 18
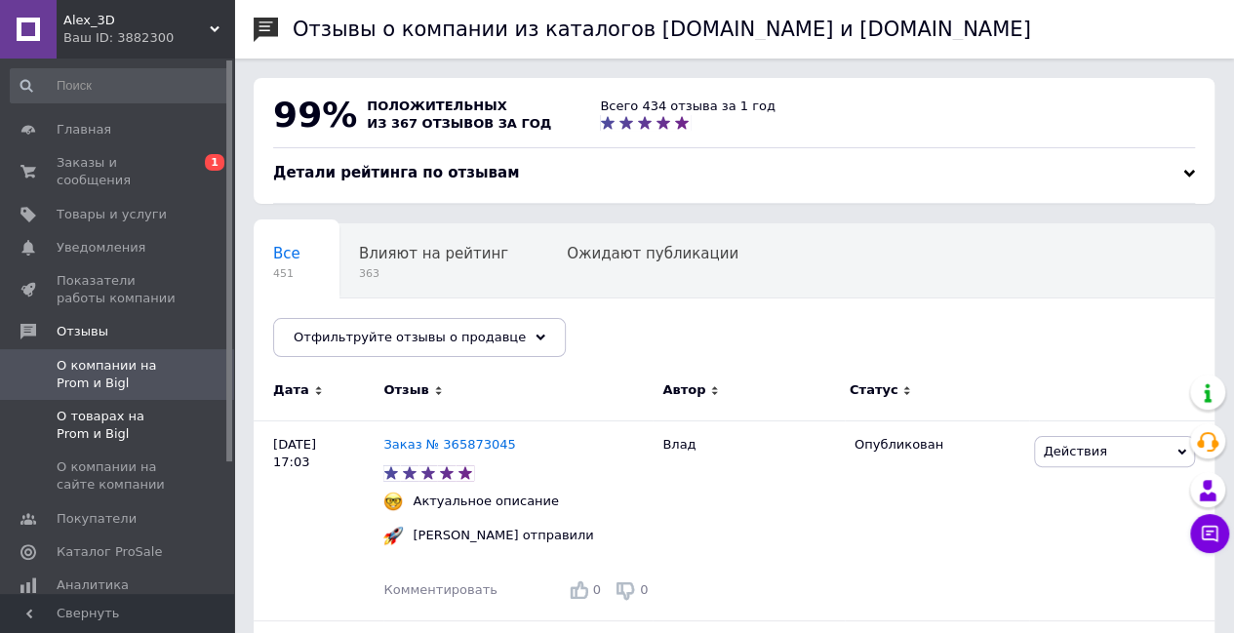
click at [99, 408] on span "О товарах на Prom и Bigl" at bounding box center [119, 425] width 124 height 35
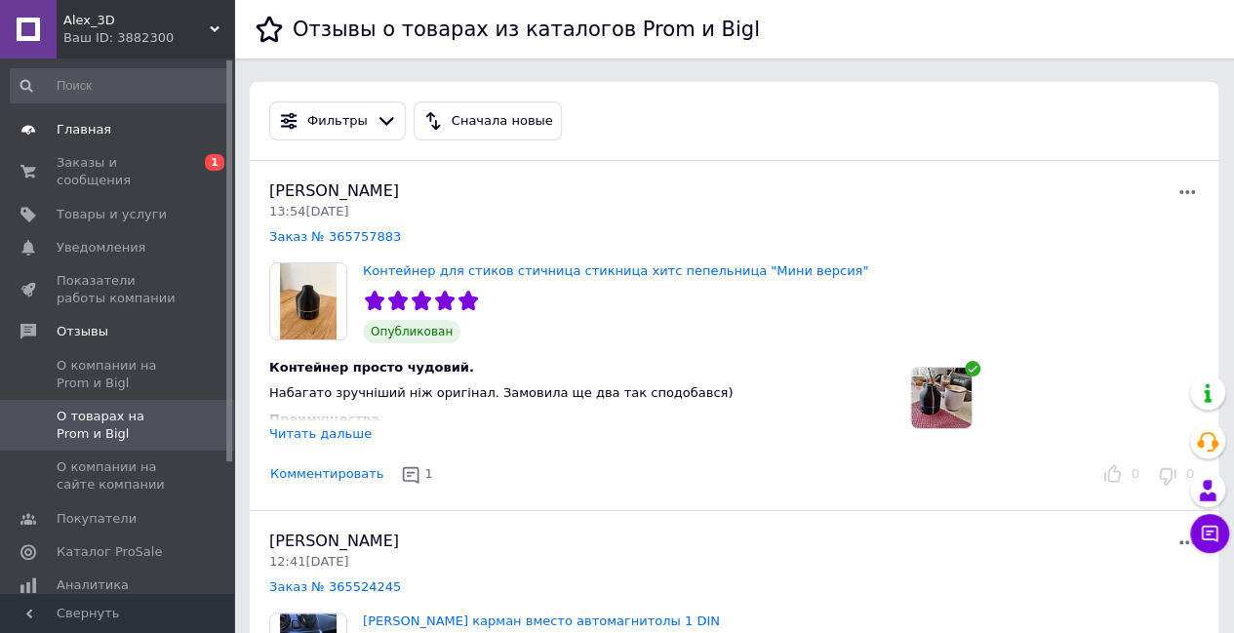
click at [91, 136] on span "Главная" at bounding box center [84, 130] width 55 height 18
